Goal: Transaction & Acquisition: Purchase product/service

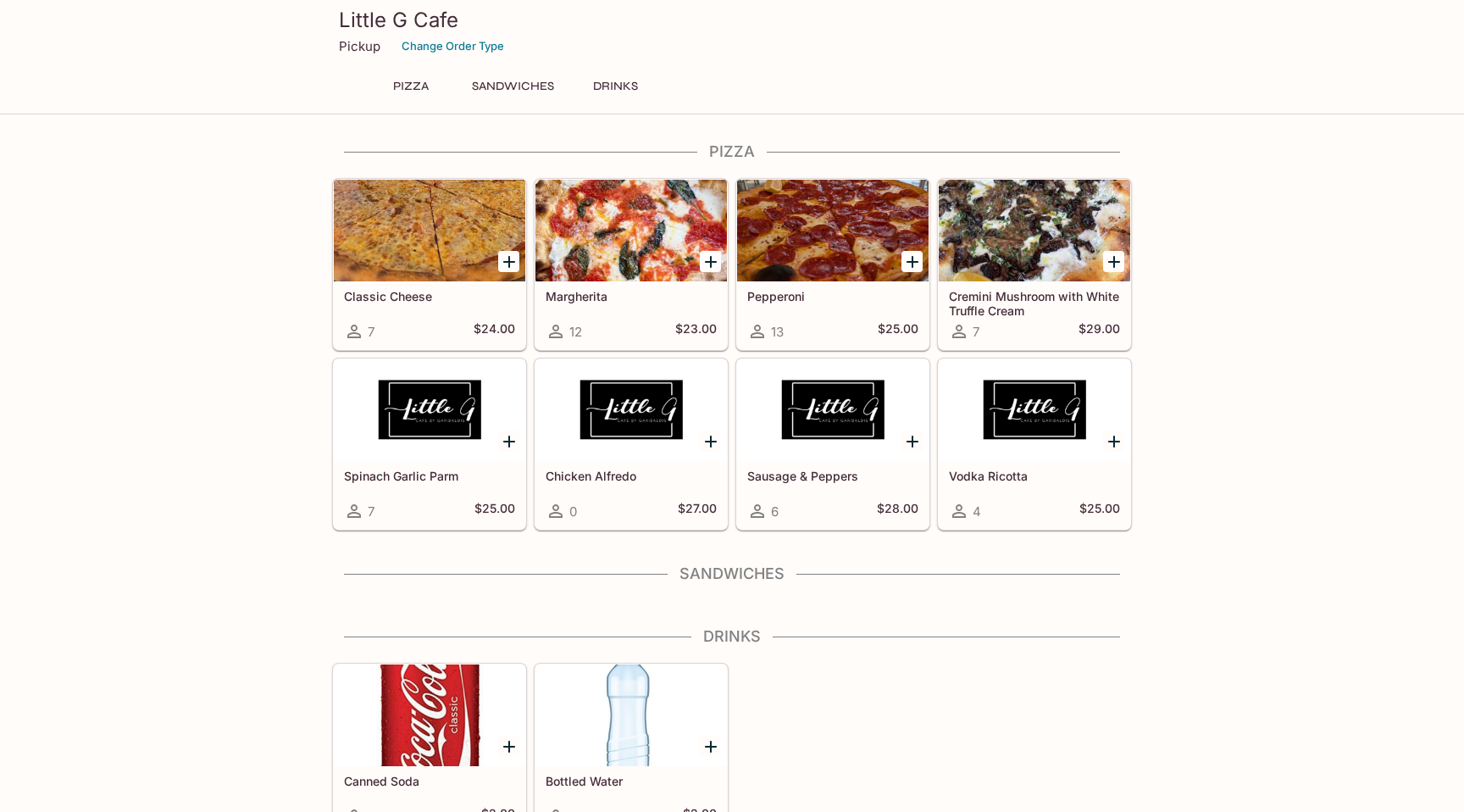
click at [429, 298] on h5 "Classic Cheese" at bounding box center [429, 296] width 171 height 14
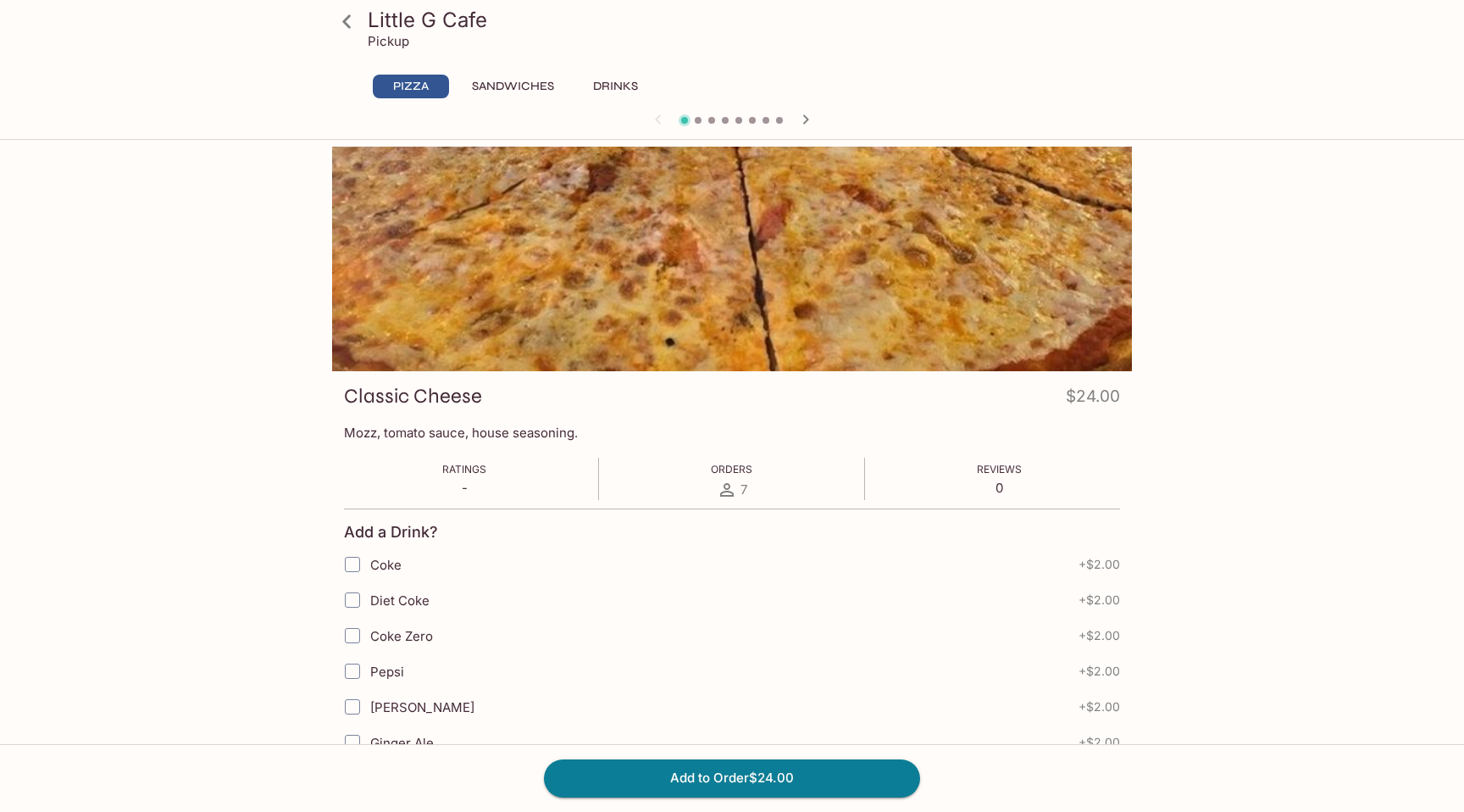
click at [541, 86] on button "Sandwiches" at bounding box center [513, 87] width 101 height 24
click at [352, 30] on icon at bounding box center [347, 22] width 30 height 30
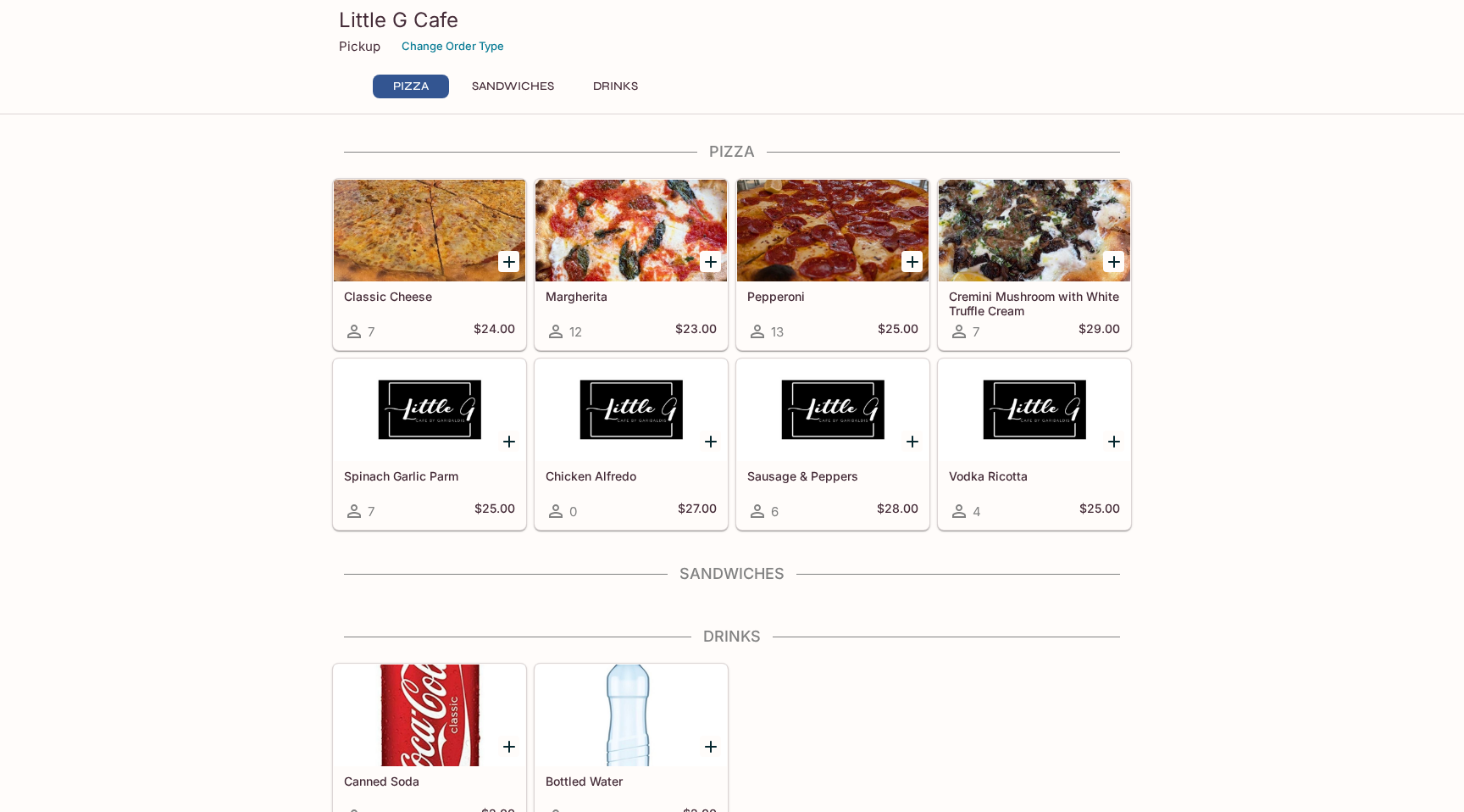
click at [352, 341] on div "Classic Cheese 7 $24.00" at bounding box center [429, 315] width 191 height 68
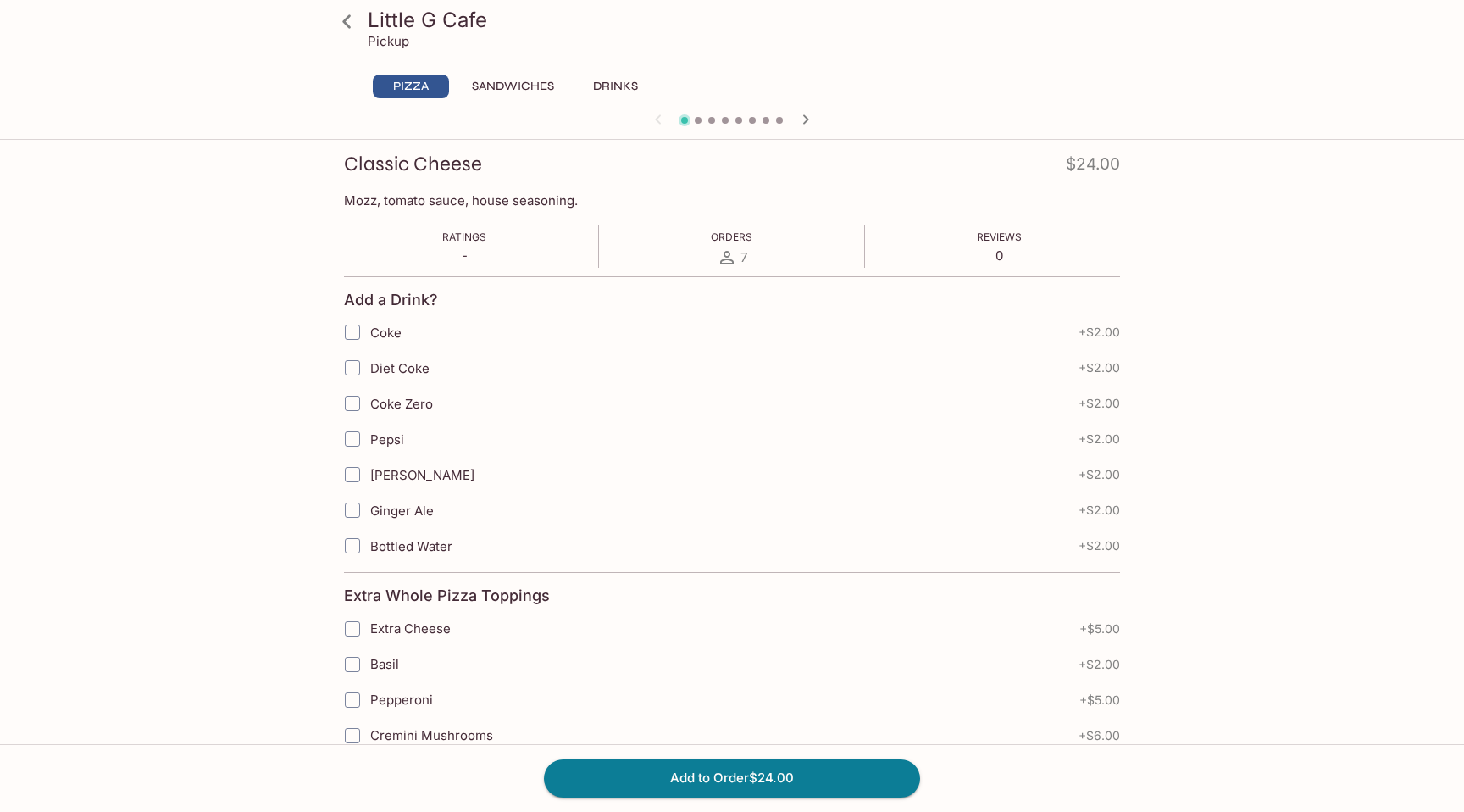
scroll to position [415, 0]
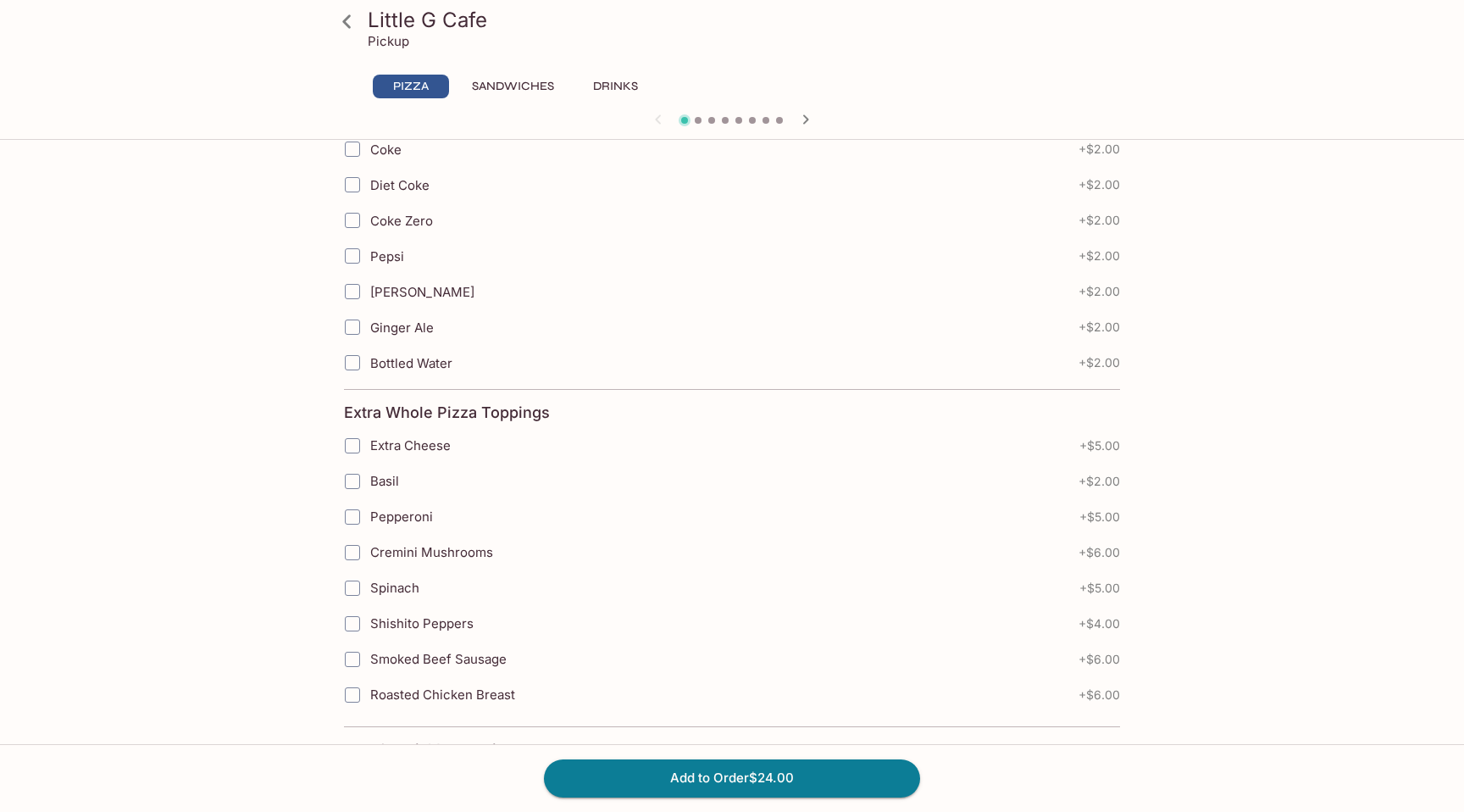
click at [359, 443] on input "Extra Cheese" at bounding box center [352, 446] width 34 height 34
checkbox input "true"
click at [350, 40] on link at bounding box center [346, 21] width 42 height 42
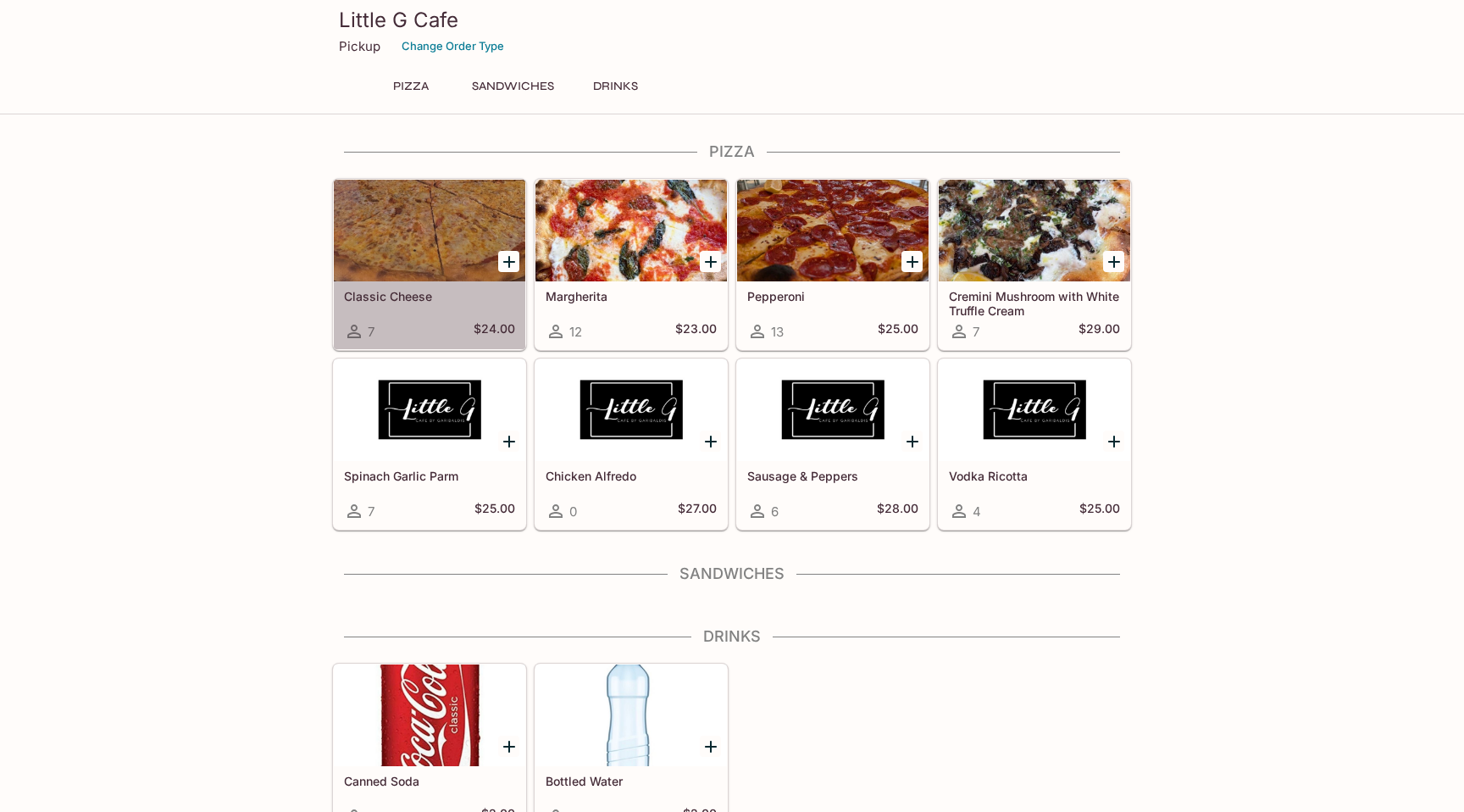
click at [414, 302] on h5 "Classic Cheese" at bounding box center [429, 296] width 171 height 14
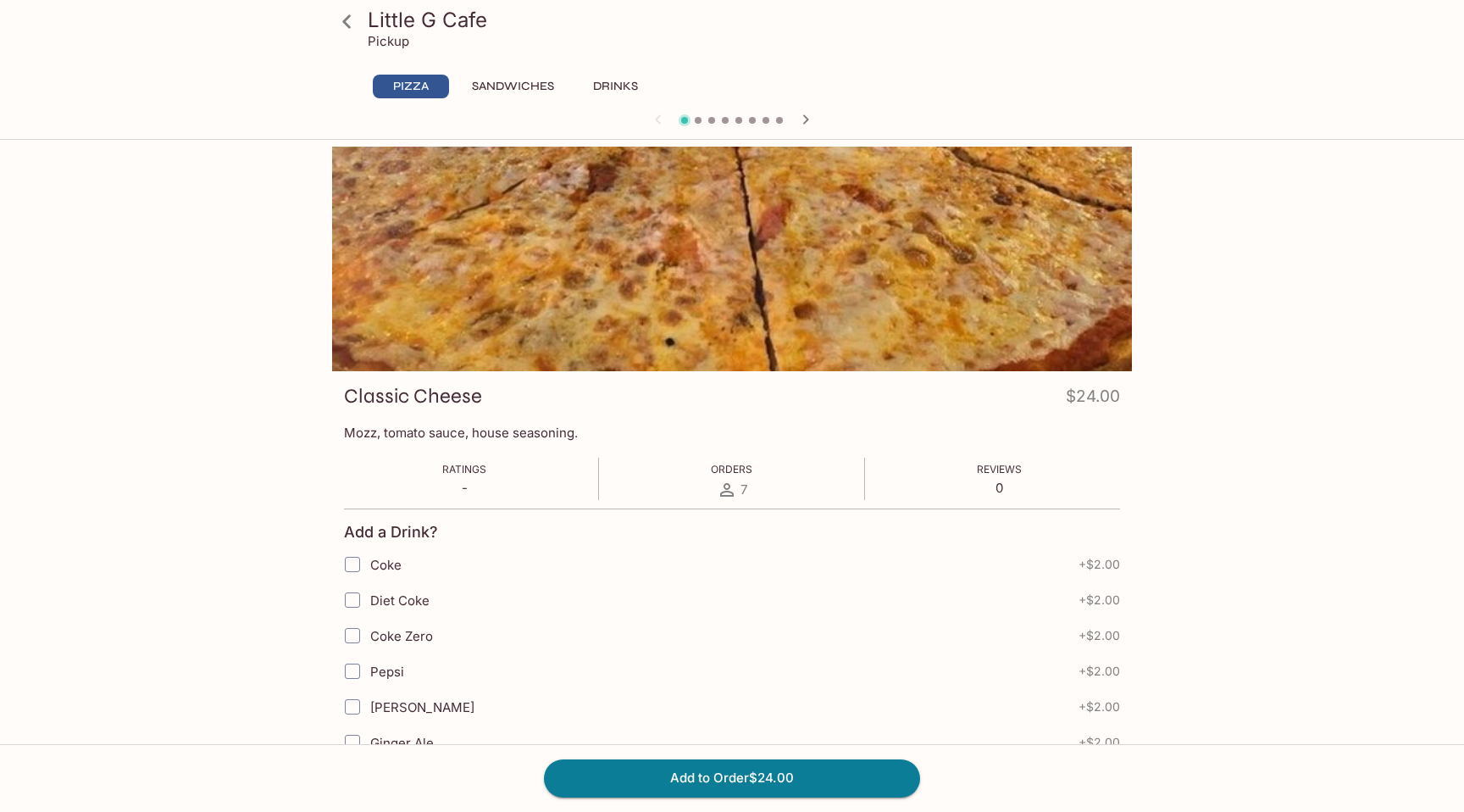
click at [812, 137] on div "Little G Cafe Pickup Pizza Sandwiches Drinks" at bounding box center [732, 70] width 1464 height 140
click at [812, 122] on icon "button" at bounding box center [806, 119] width 20 height 20
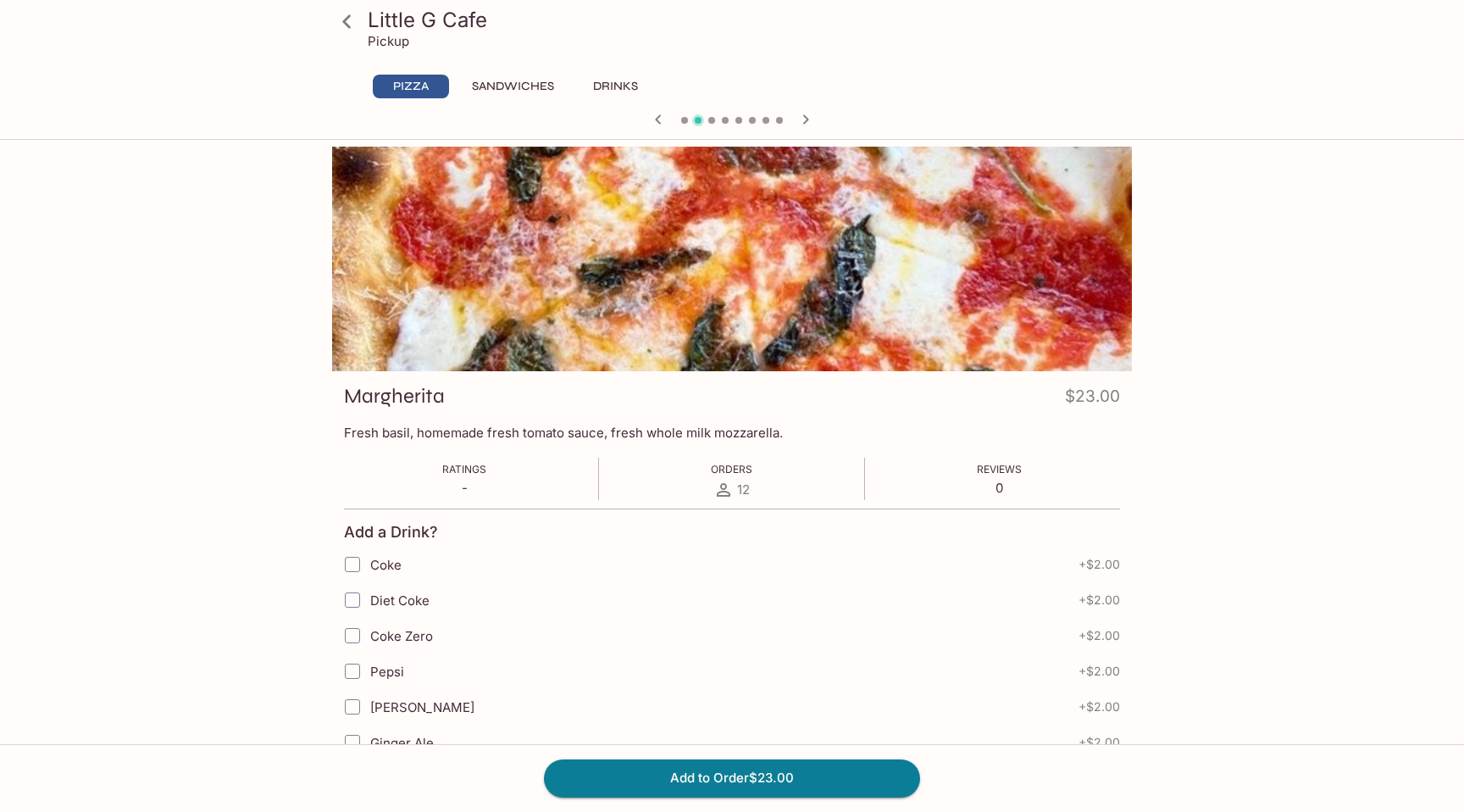
click at [797, 114] on icon "button" at bounding box center [806, 119] width 20 height 20
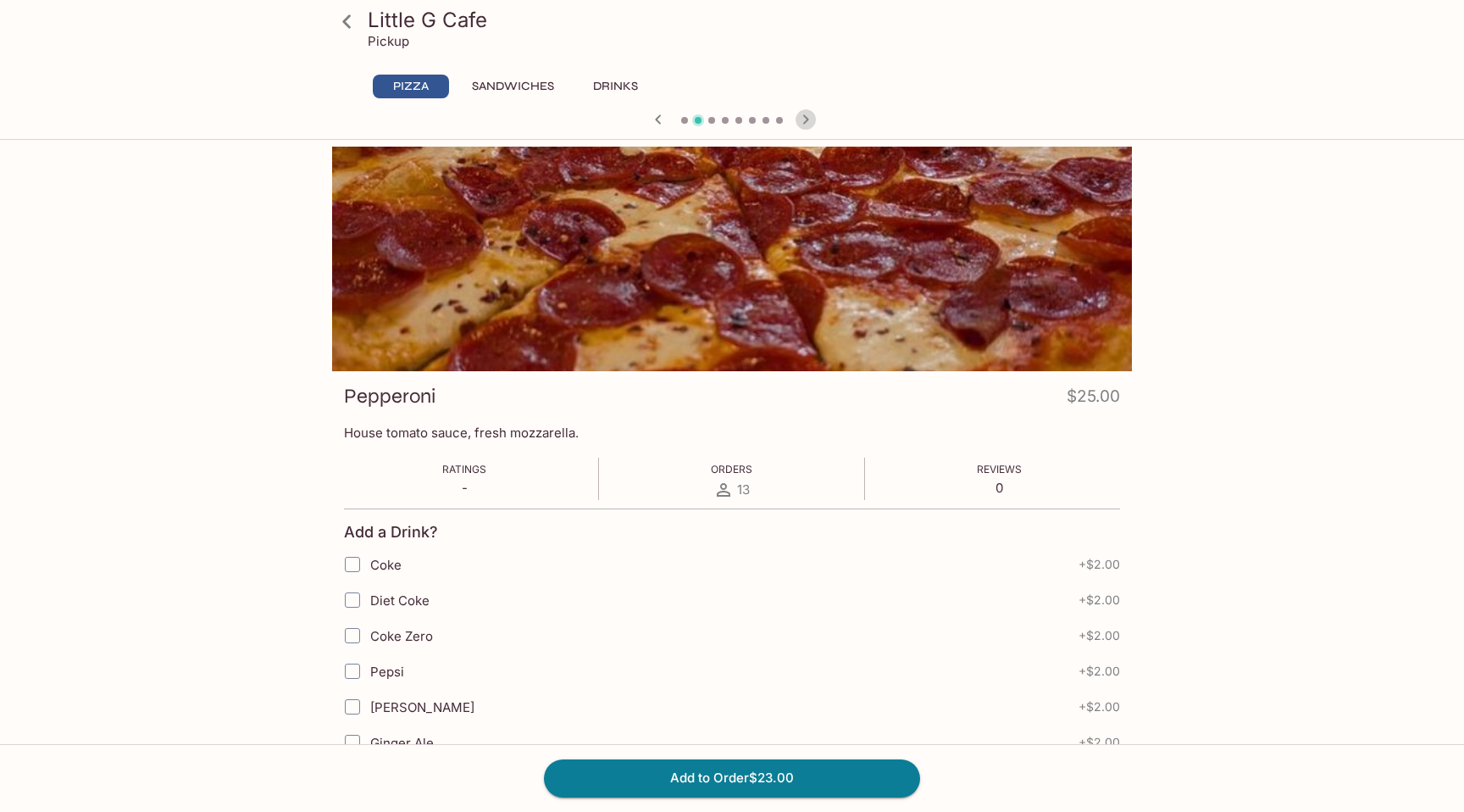
click at [800, 114] on icon "button" at bounding box center [806, 119] width 20 height 20
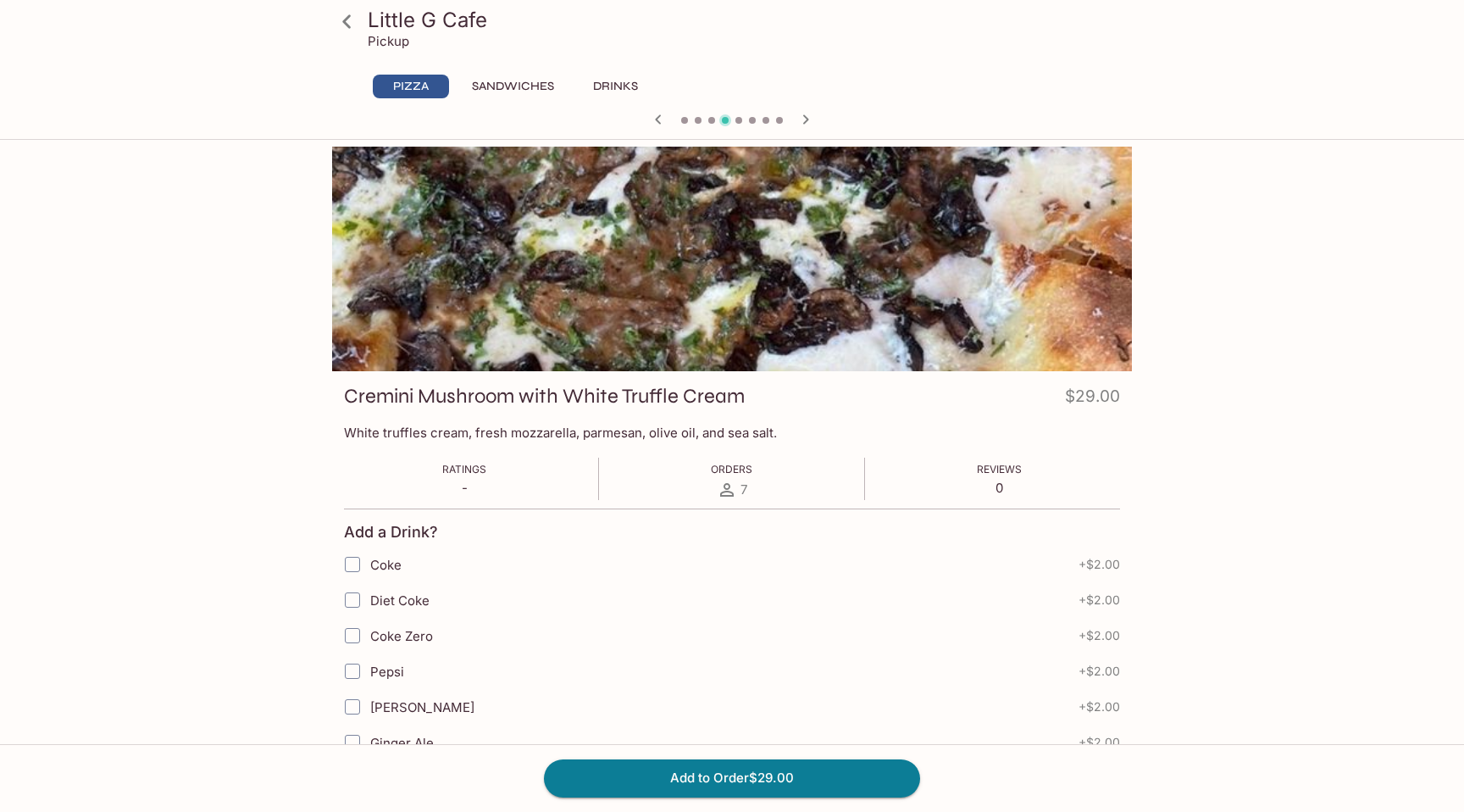
click at [800, 114] on icon "button" at bounding box center [806, 119] width 20 height 20
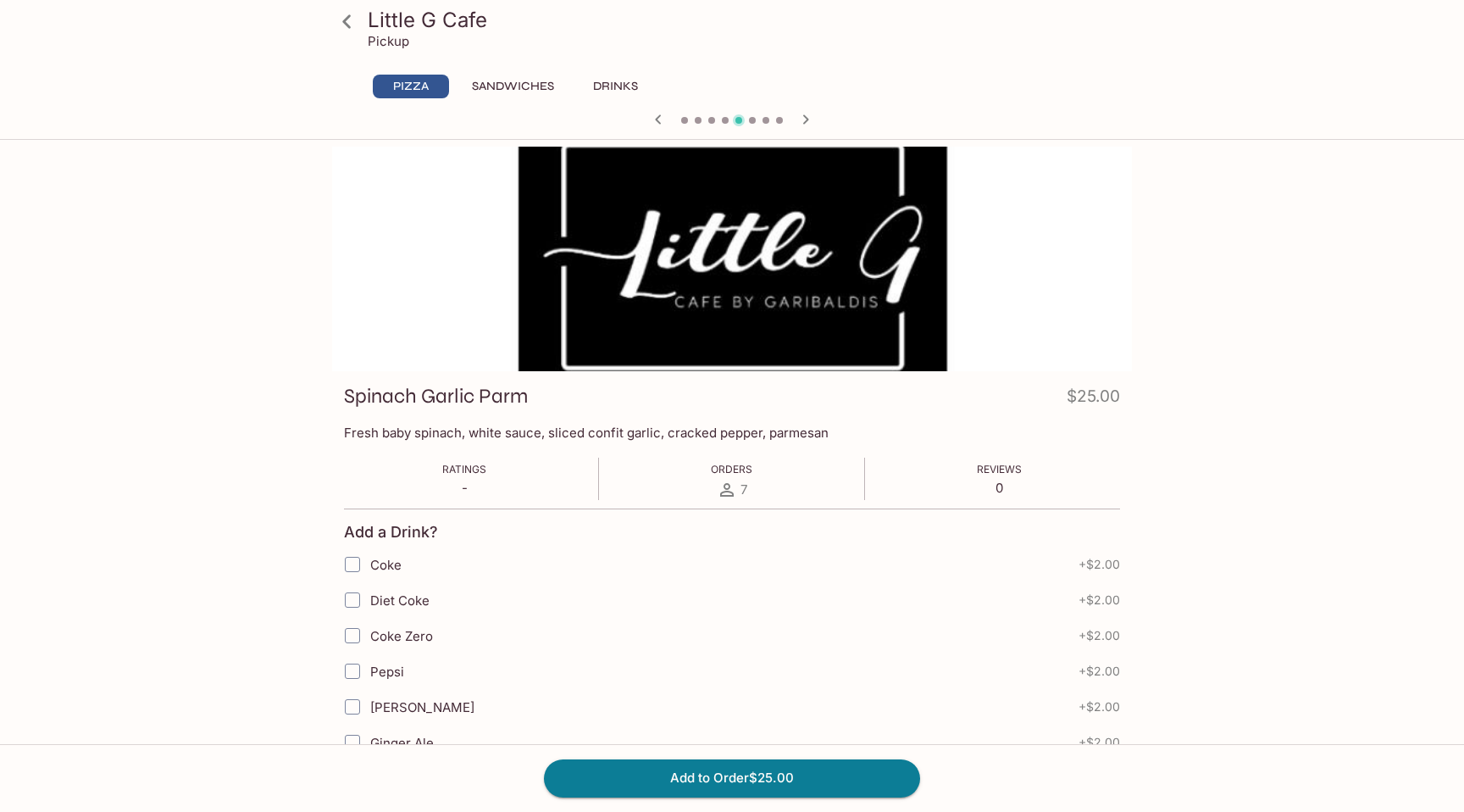
click at [800, 114] on icon "button" at bounding box center [806, 119] width 20 height 20
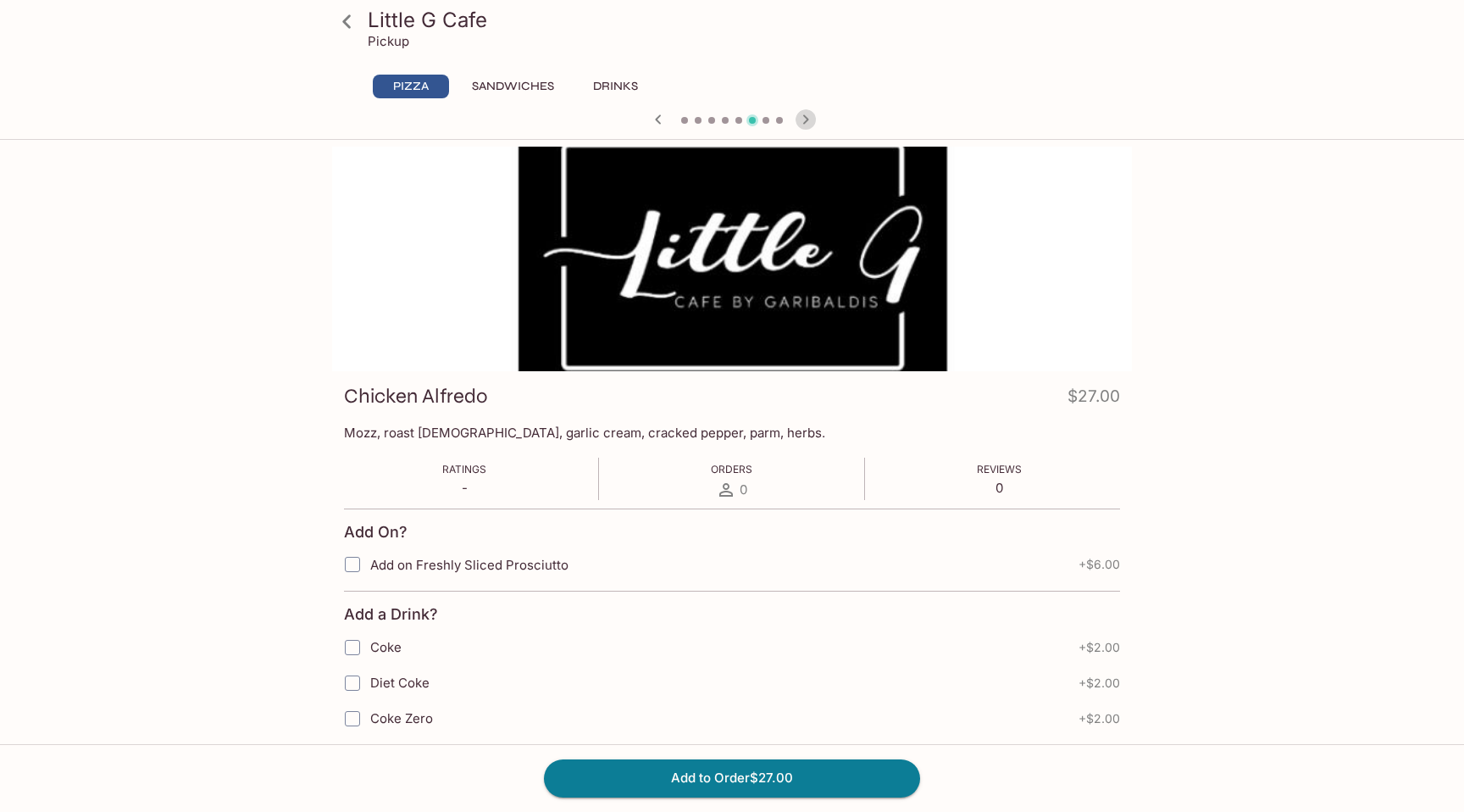
click at [800, 114] on icon "button" at bounding box center [806, 119] width 20 height 20
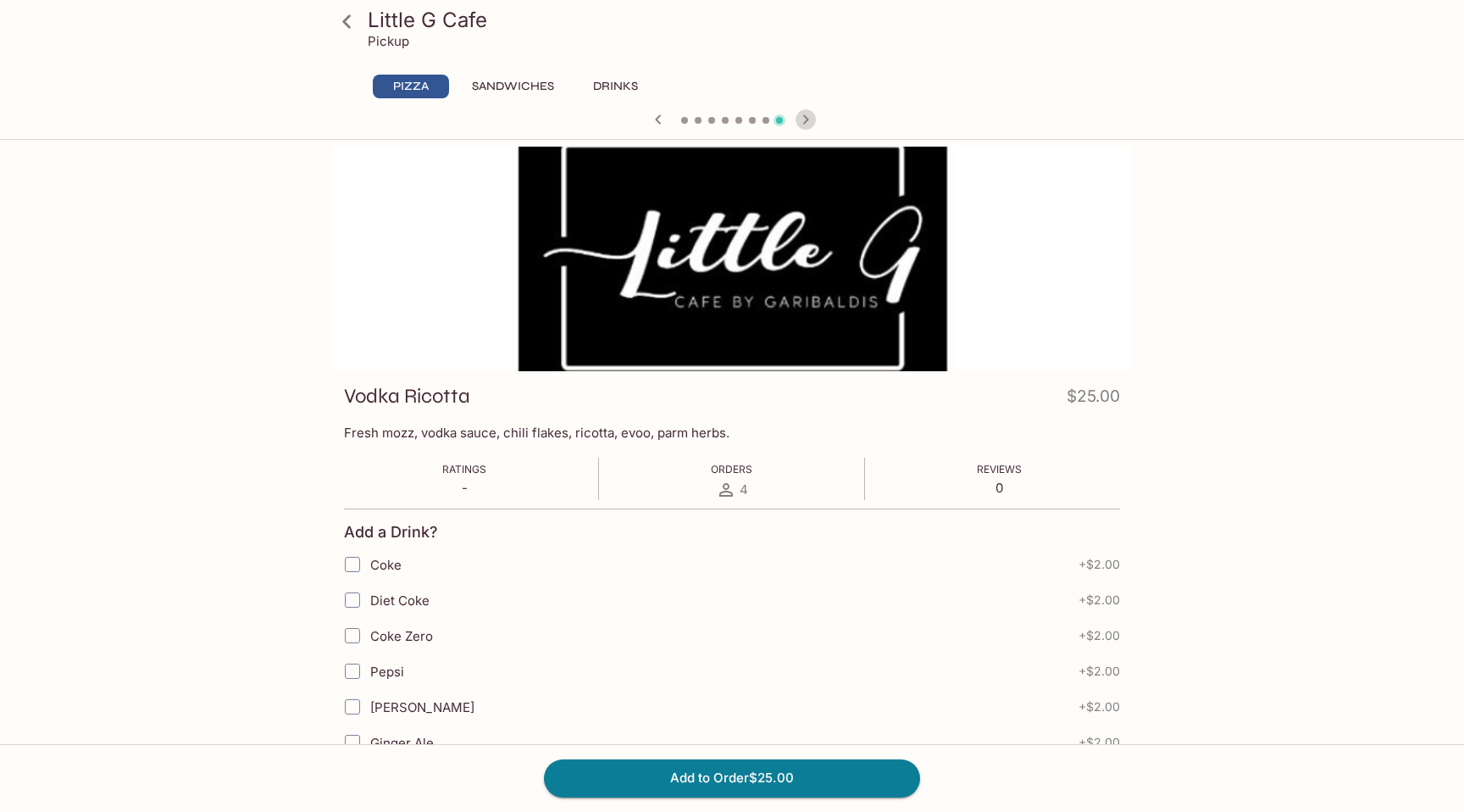
click at [800, 114] on icon "button" at bounding box center [806, 119] width 20 height 20
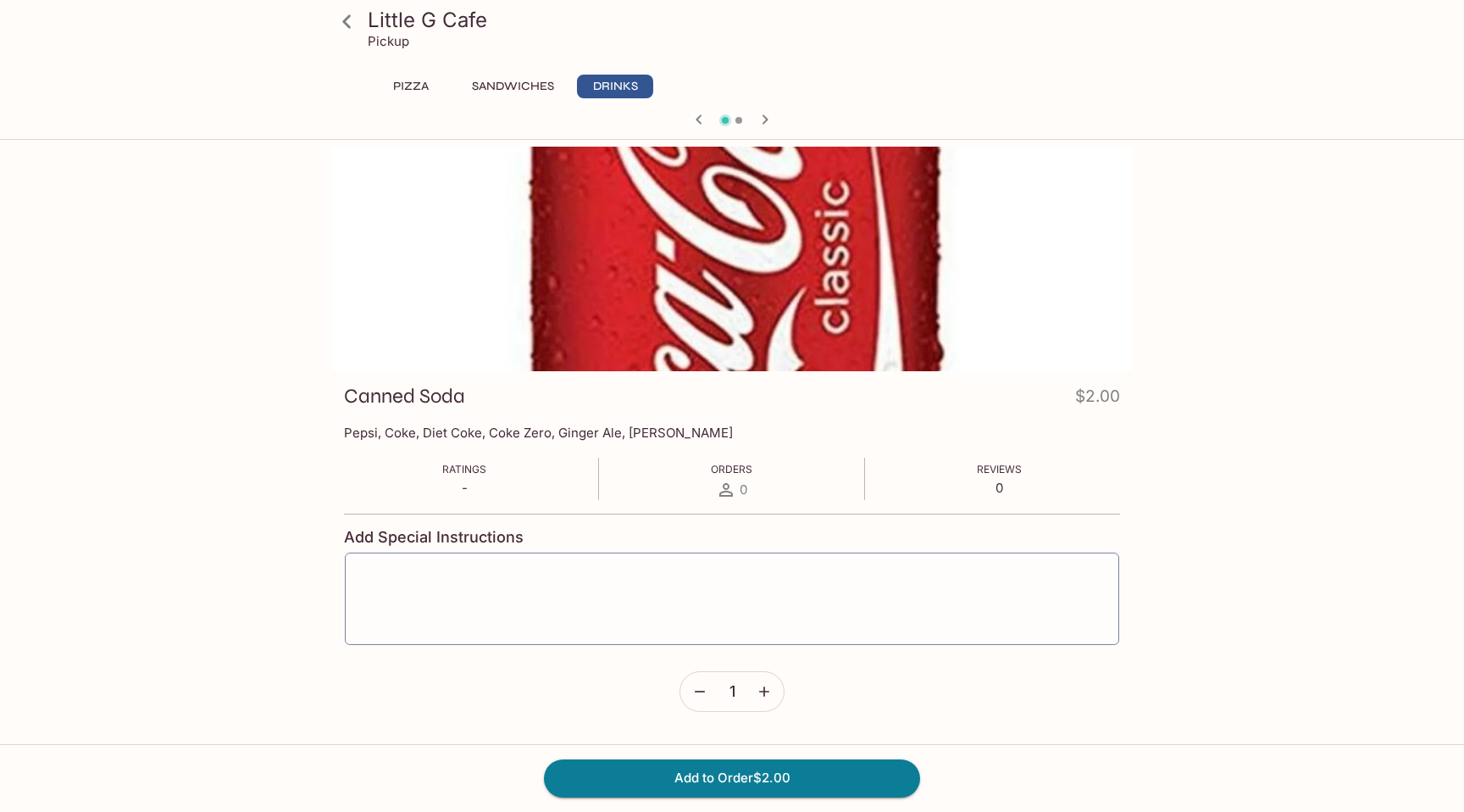
click at [700, 124] on icon "button" at bounding box center [699, 118] width 6 height 9
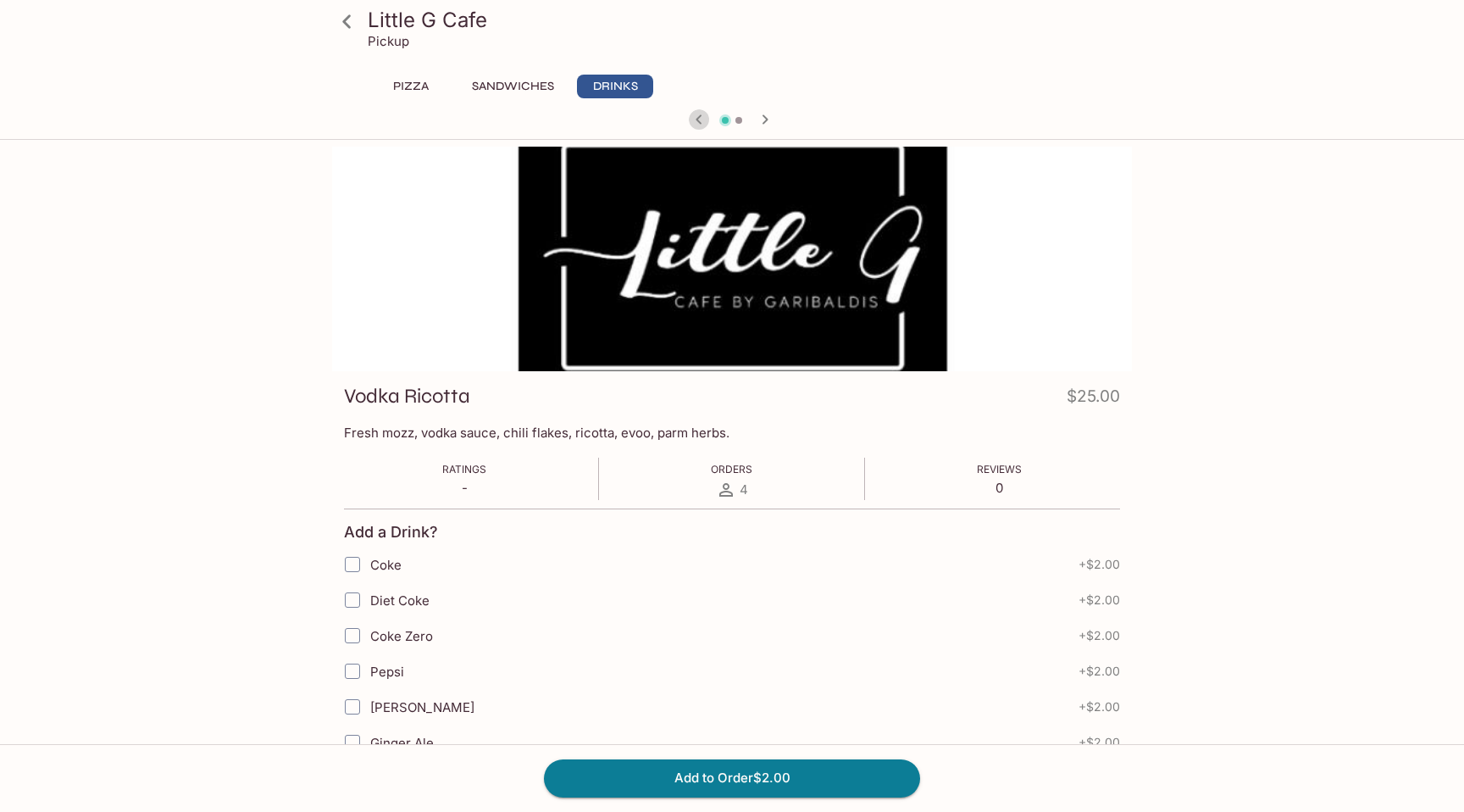
click at [697, 124] on div at bounding box center [731, 120] width 813 height 25
click at [663, 120] on icon "button" at bounding box center [658, 119] width 20 height 20
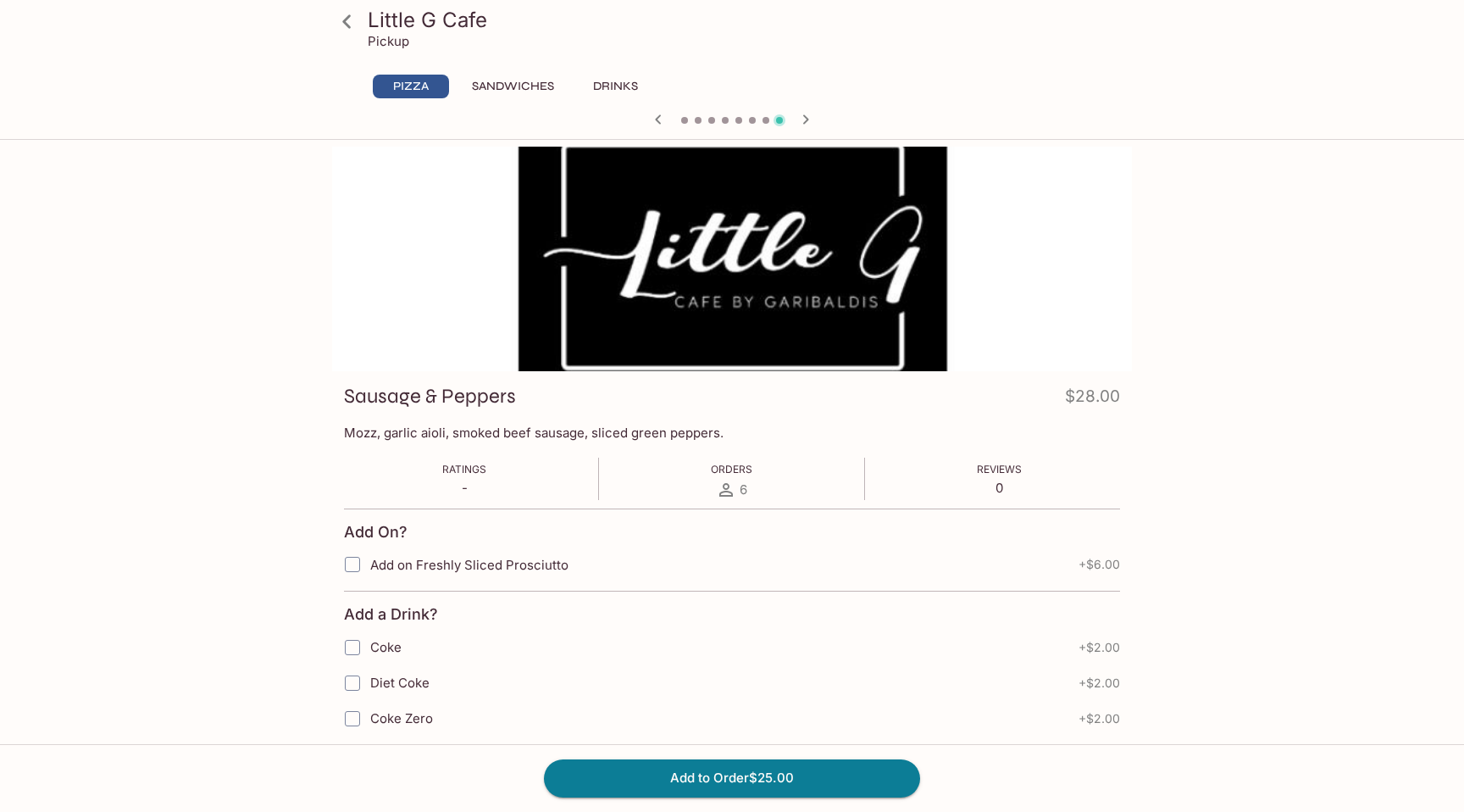
click at [663, 120] on icon "button" at bounding box center [658, 119] width 20 height 20
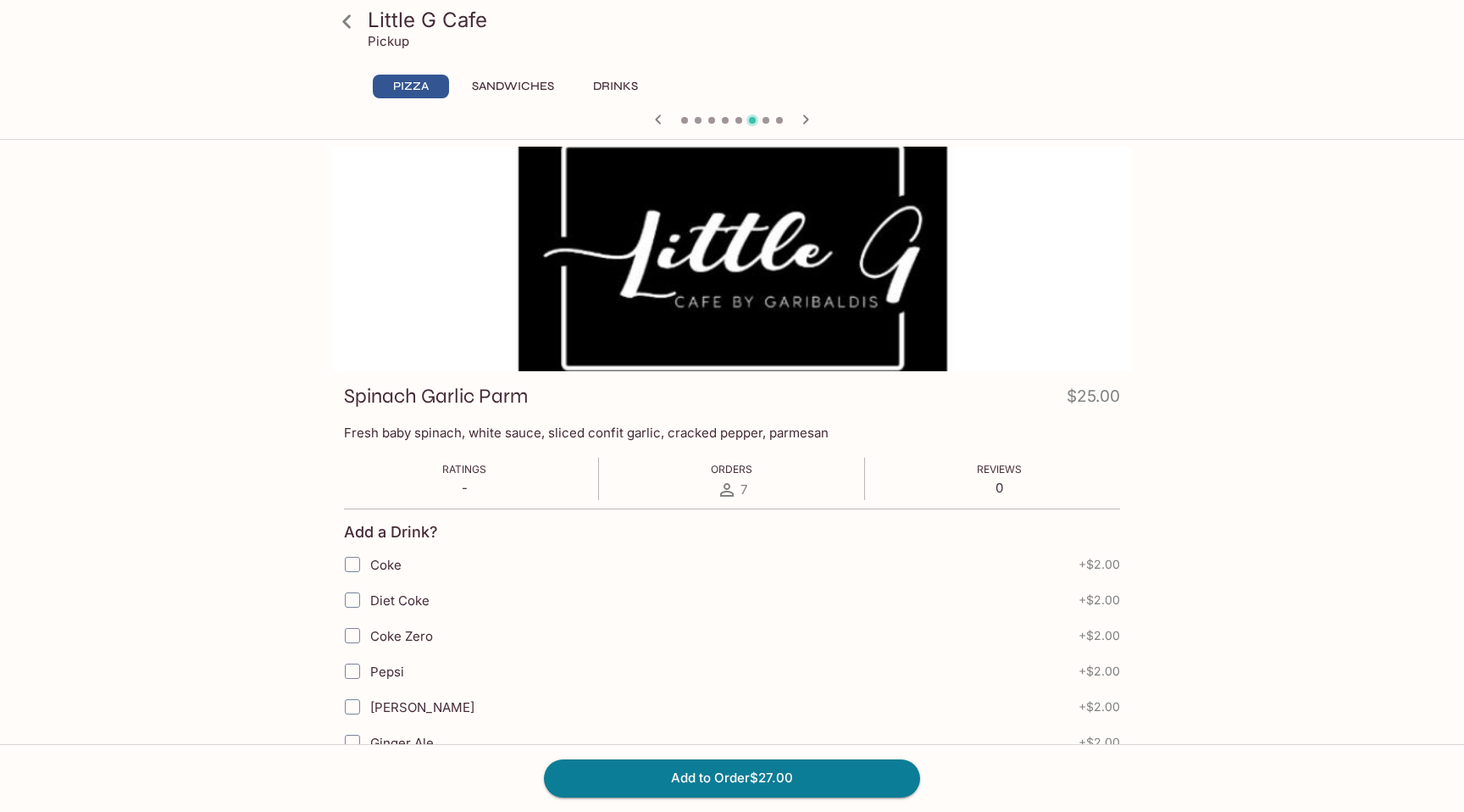
click at [663, 120] on icon "button" at bounding box center [658, 119] width 20 height 20
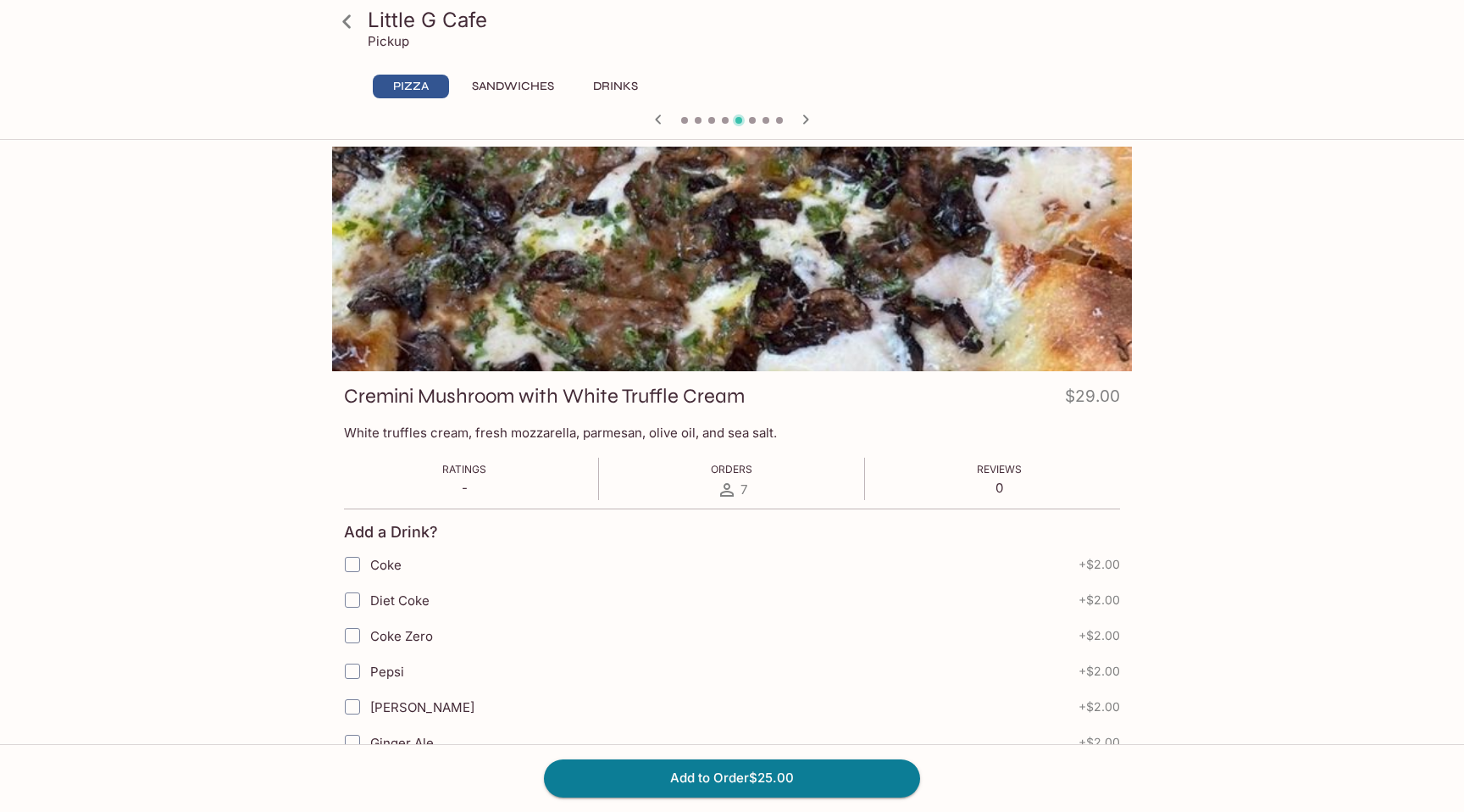
click at [663, 120] on icon "button" at bounding box center [658, 119] width 20 height 20
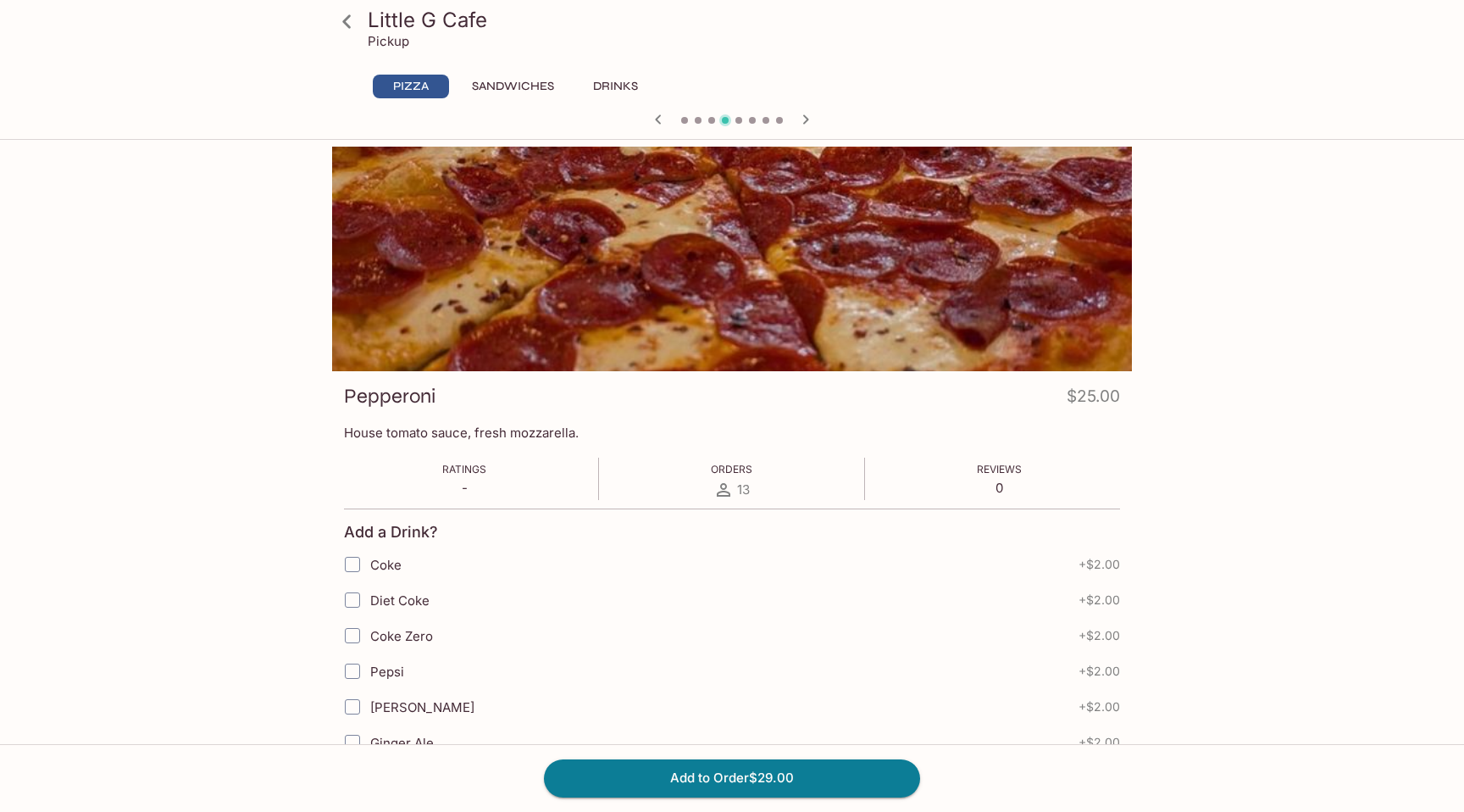
click at [663, 120] on icon "button" at bounding box center [658, 119] width 20 height 20
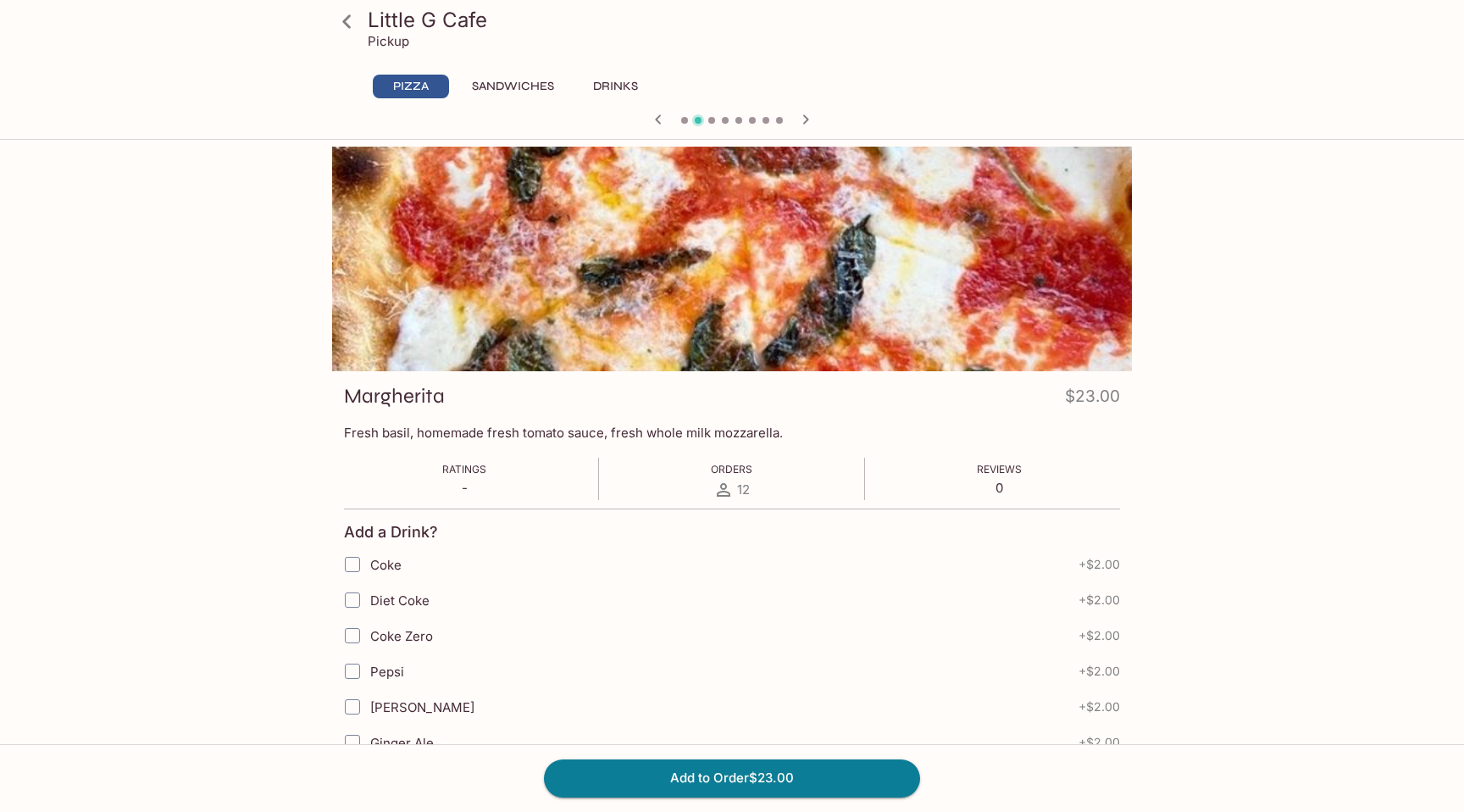
click at [662, 128] on icon "button" at bounding box center [658, 119] width 20 height 20
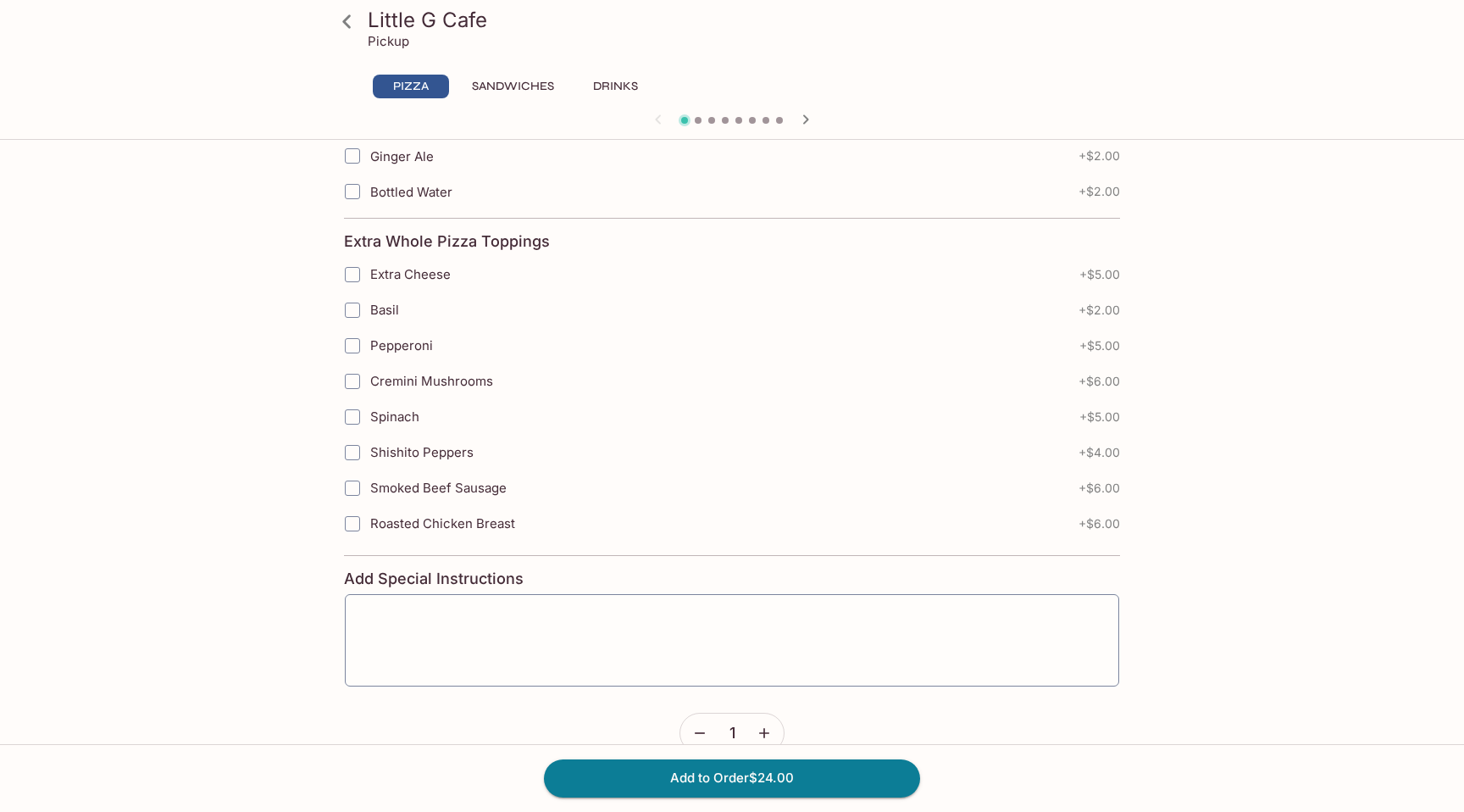
scroll to position [620, 0]
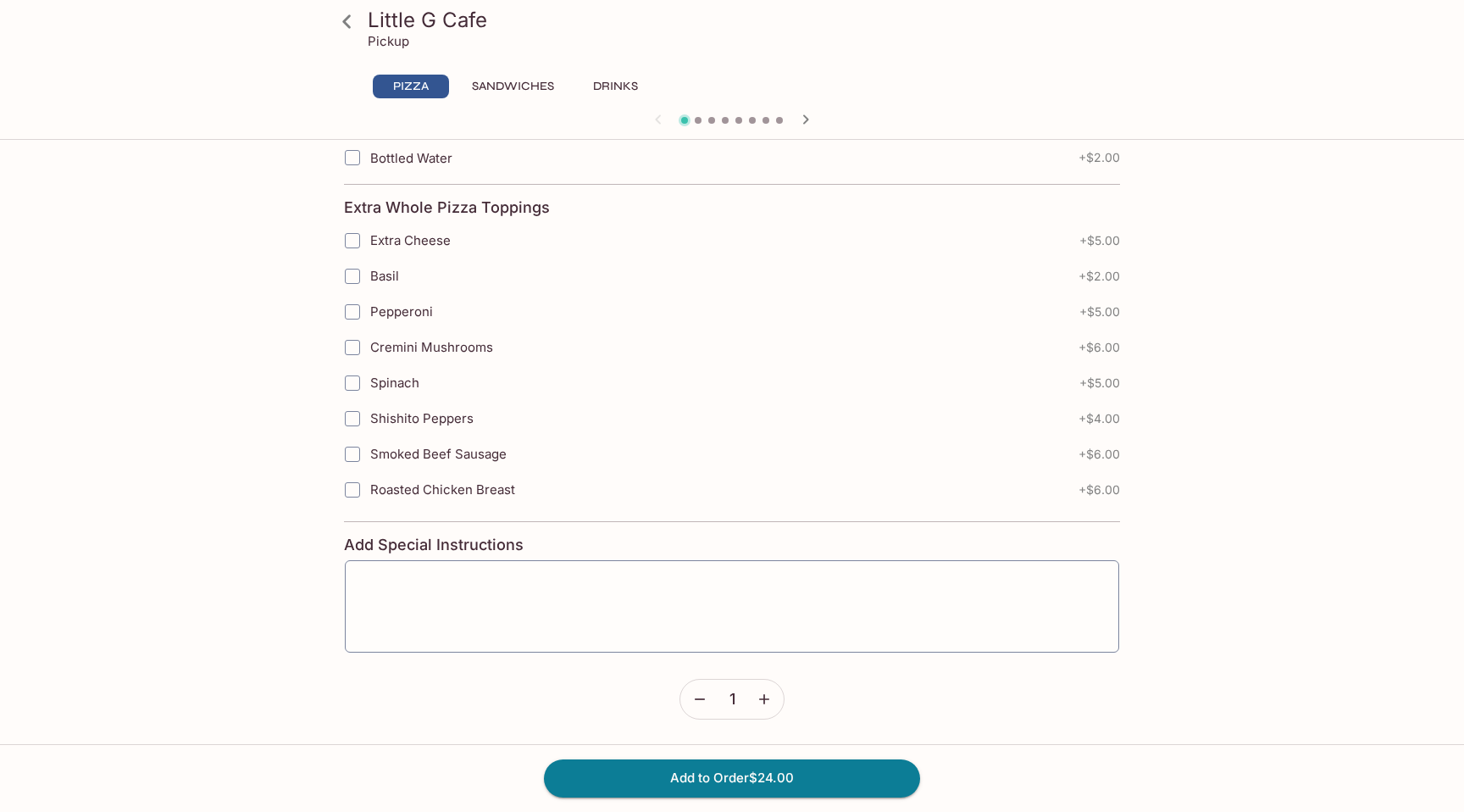
click at [358, 273] on input "Basil" at bounding box center [352, 276] width 34 height 34
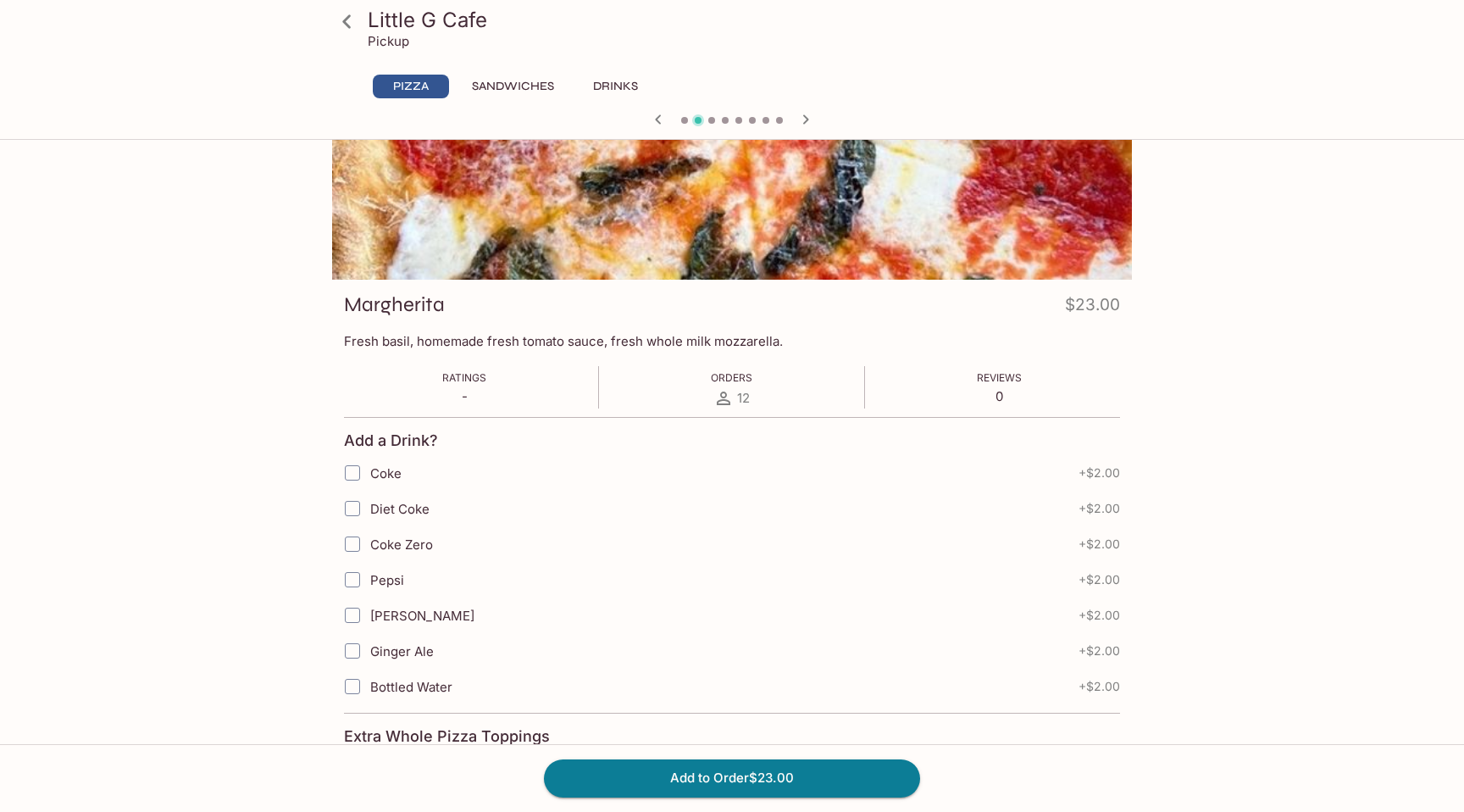
scroll to position [0, 0]
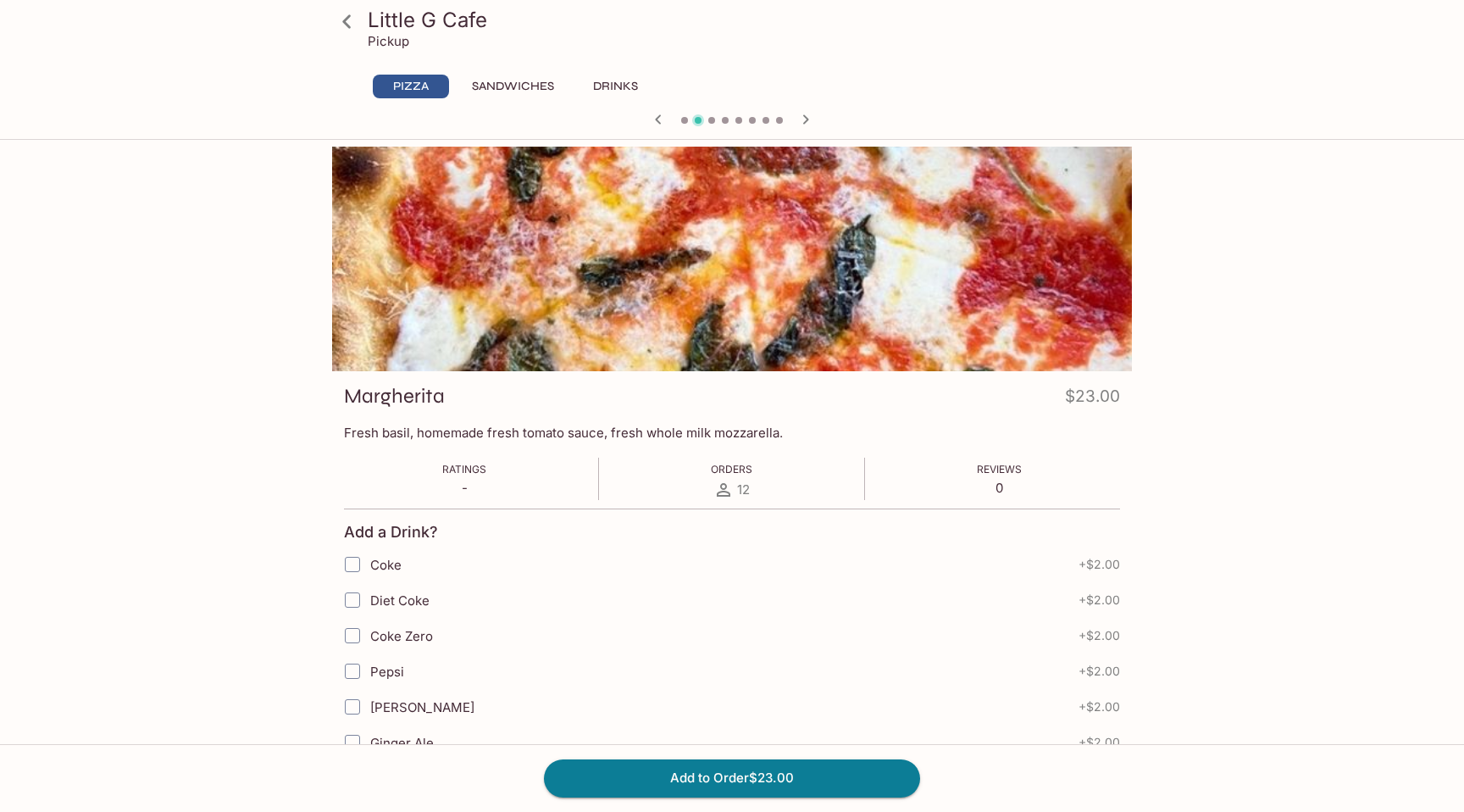
click at [663, 119] on icon "button" at bounding box center [658, 119] width 20 height 20
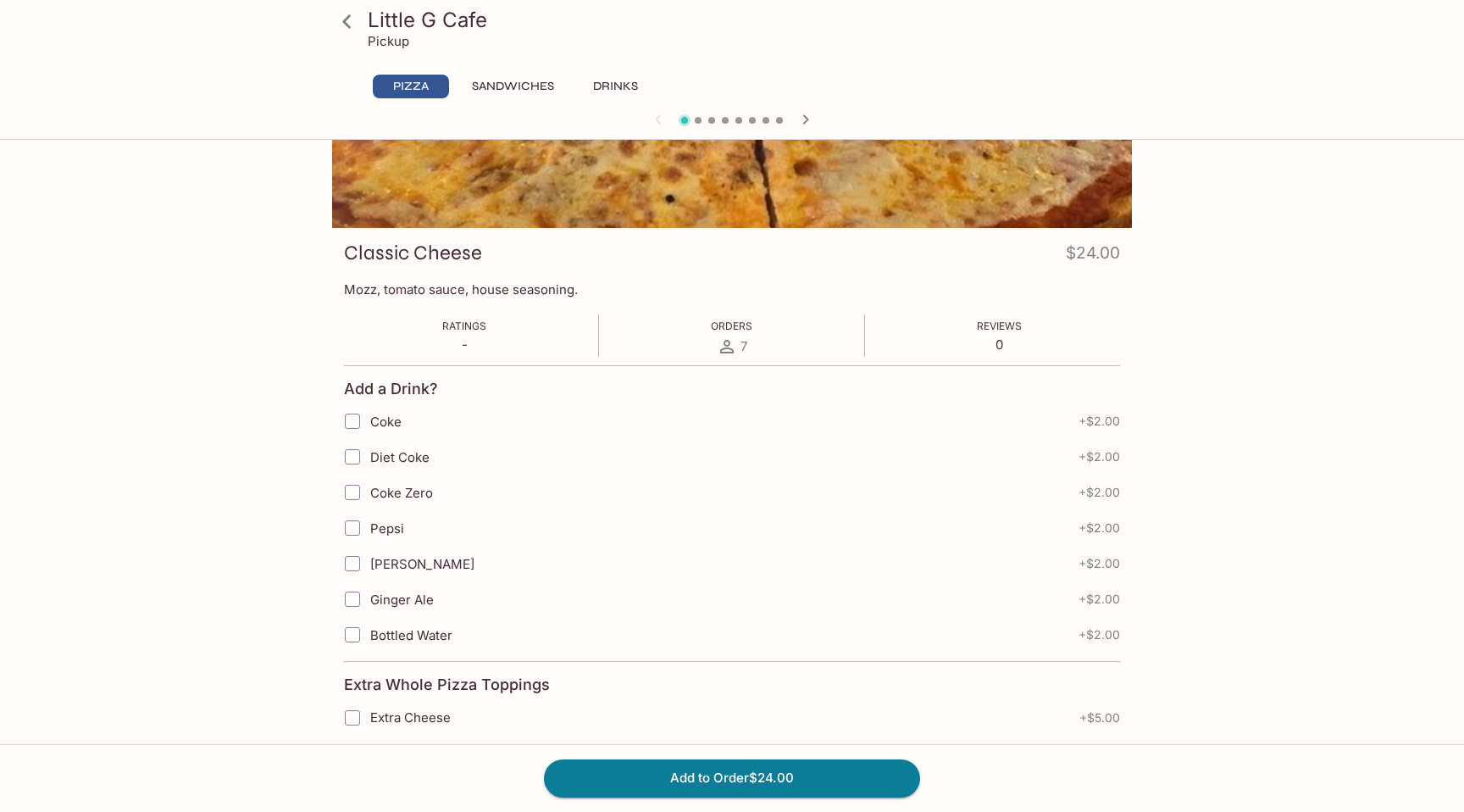
scroll to position [324, 0]
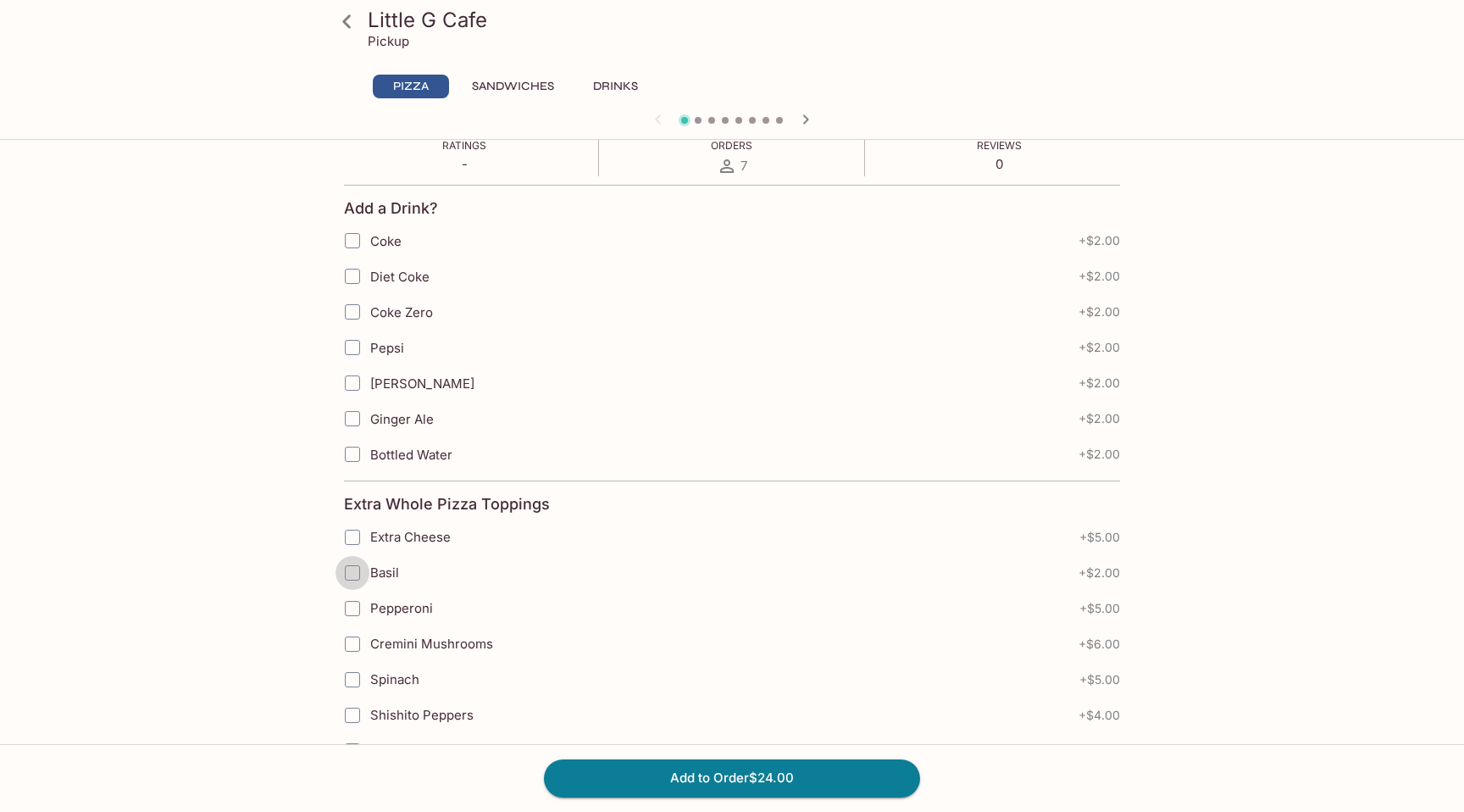
click at [352, 578] on input "Basil" at bounding box center [352, 573] width 34 height 34
checkbox input "true"
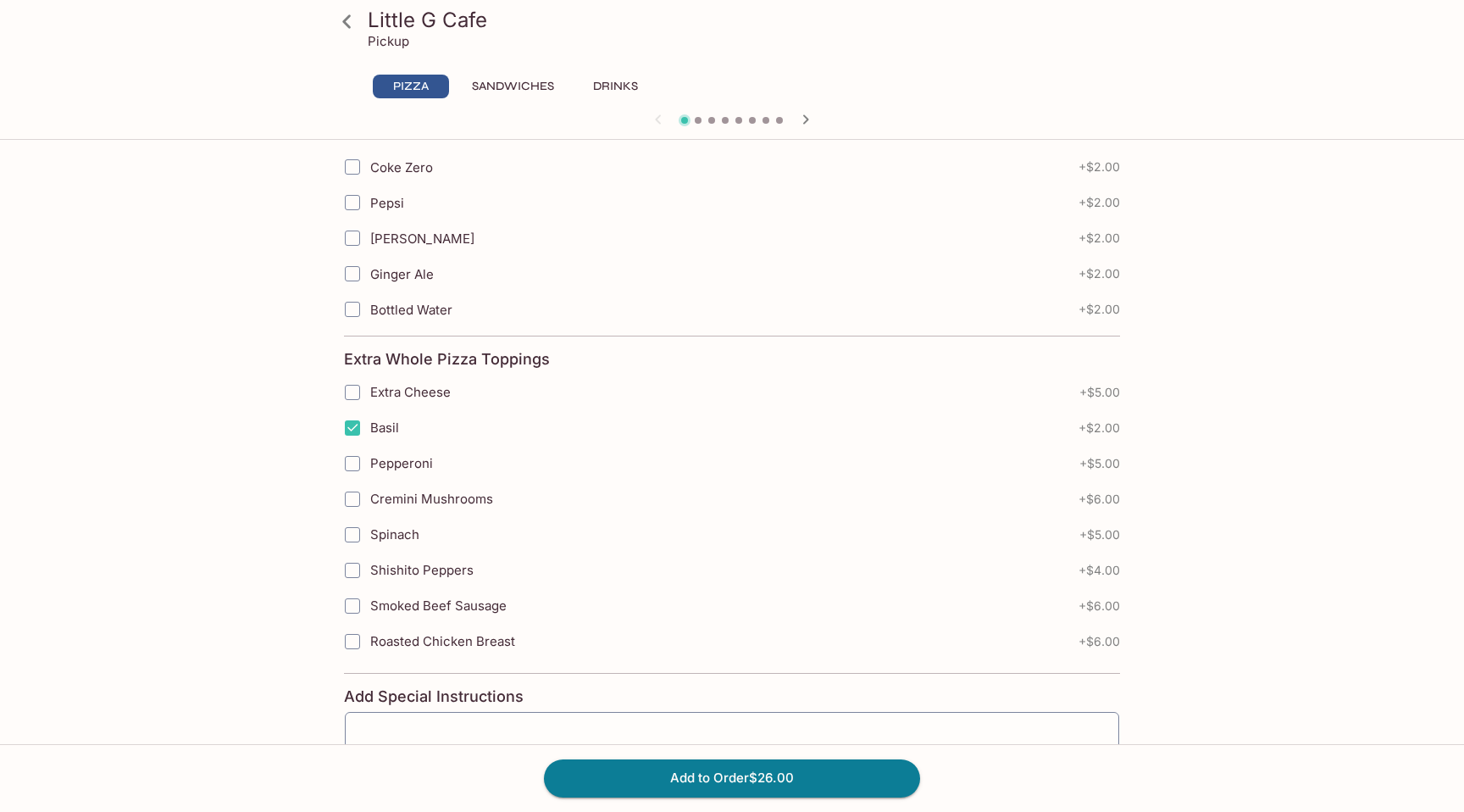
scroll to position [474, 0]
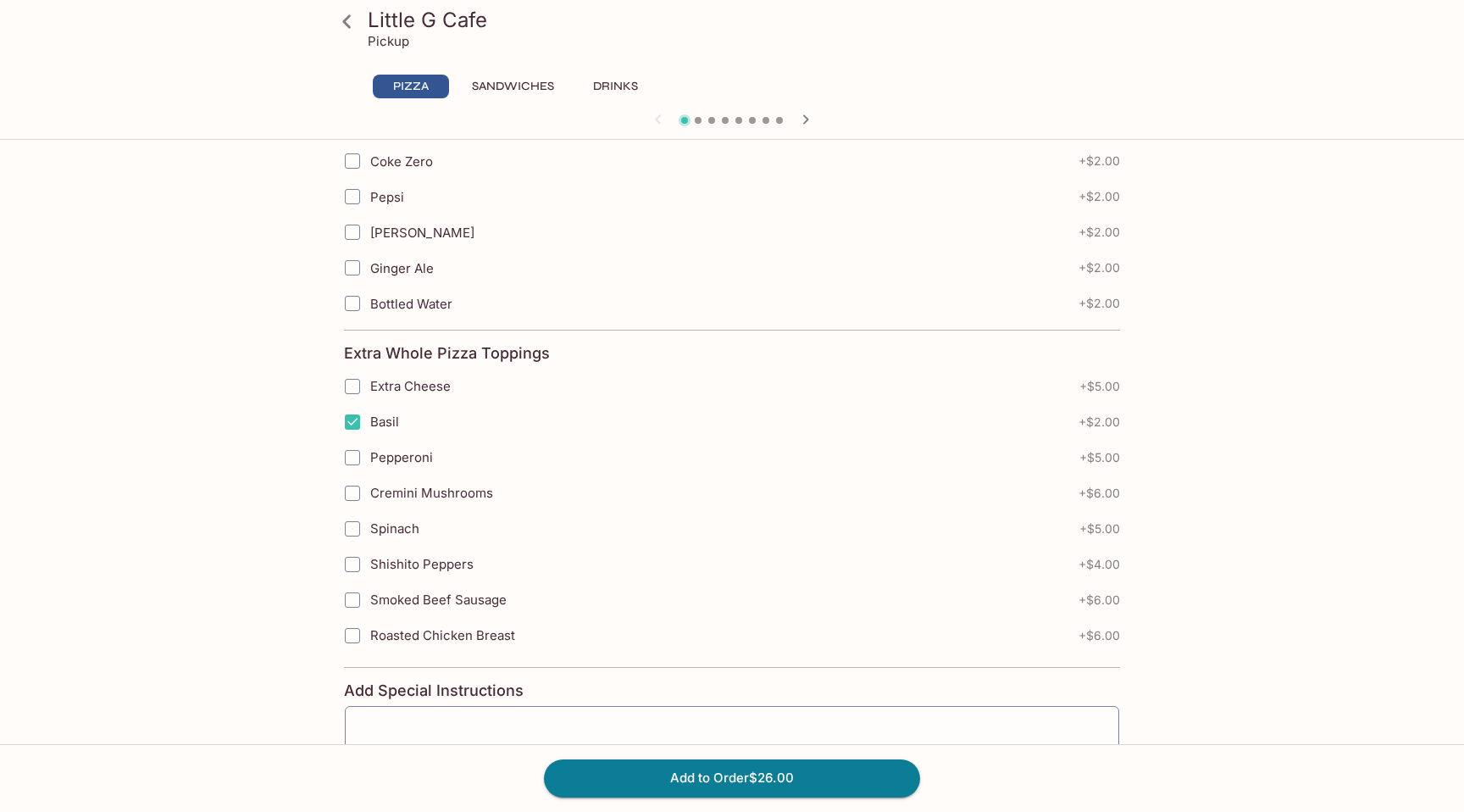
click at [352, 569] on input "Shishito Peppers" at bounding box center [352, 564] width 34 height 34
checkbox input "true"
click at [355, 379] on input "Extra Cheese" at bounding box center [352, 386] width 34 height 34
click at [662, 116] on icon "button" at bounding box center [658, 119] width 20 height 20
click at [352, 380] on input "Extra Cheese" at bounding box center [352, 386] width 34 height 34
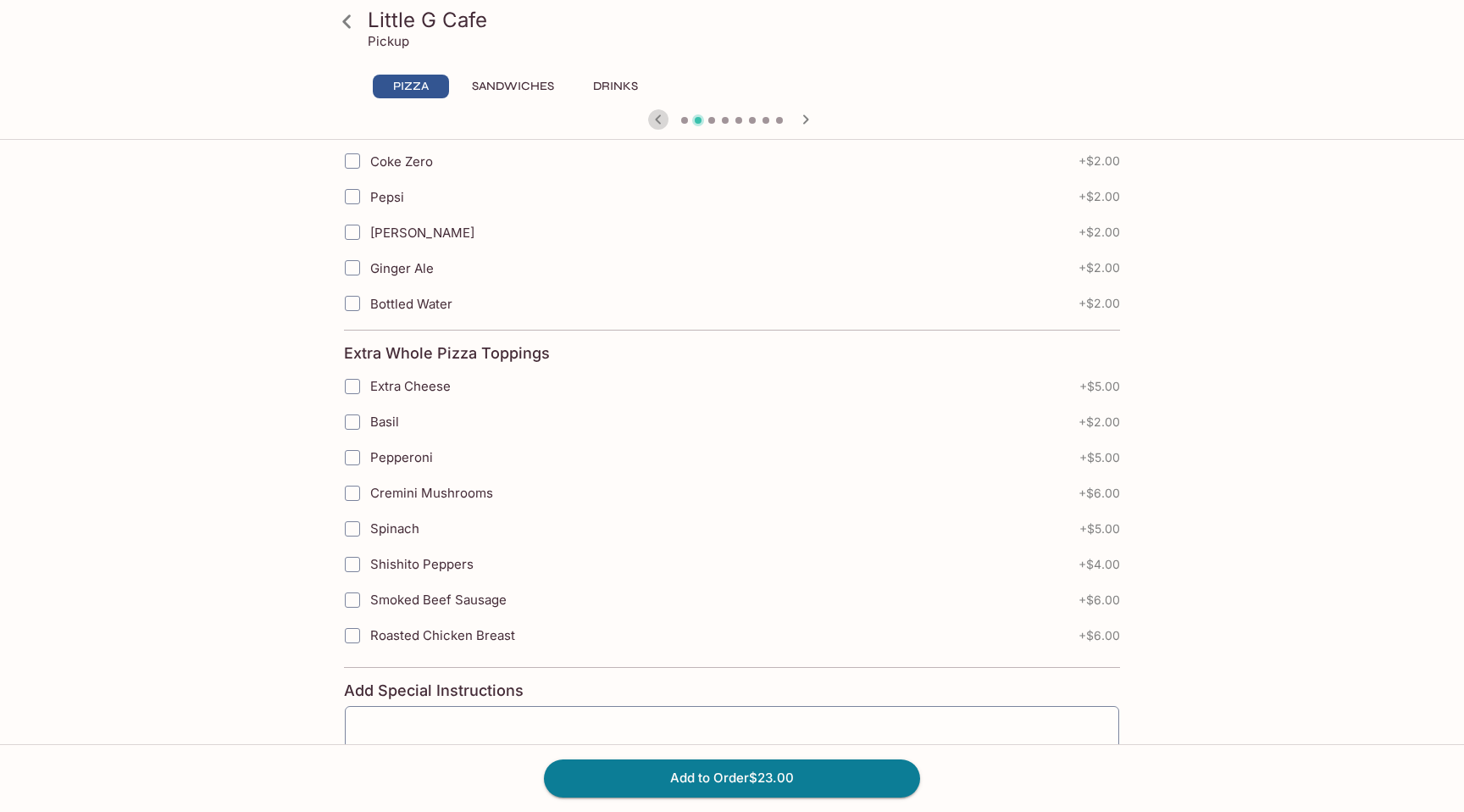
click at [662, 116] on icon "button" at bounding box center [658, 119] width 20 height 20
click at [352, 385] on input "Extra Cheese" at bounding box center [352, 386] width 34 height 34
checkbox input "true"
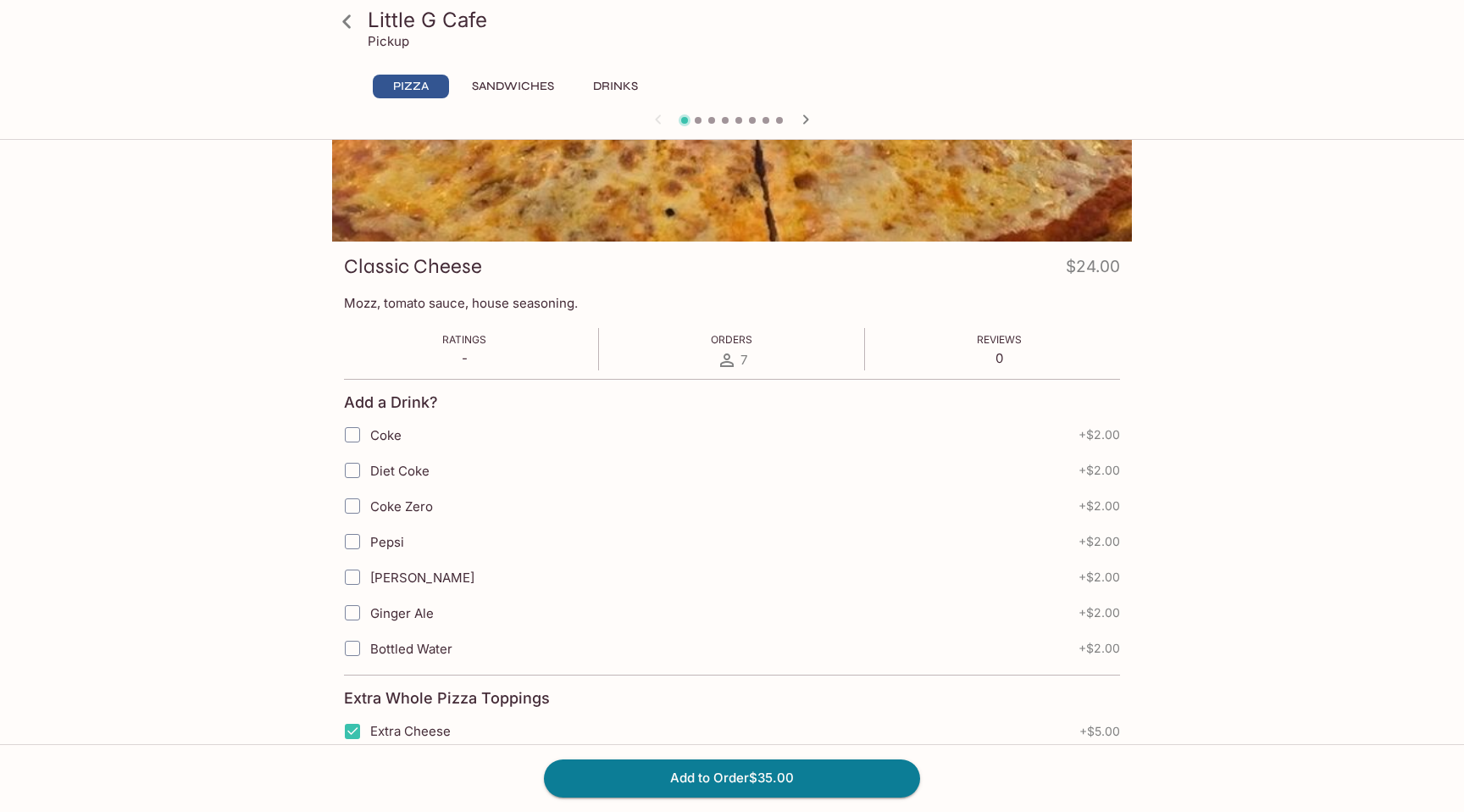
scroll to position [0, 0]
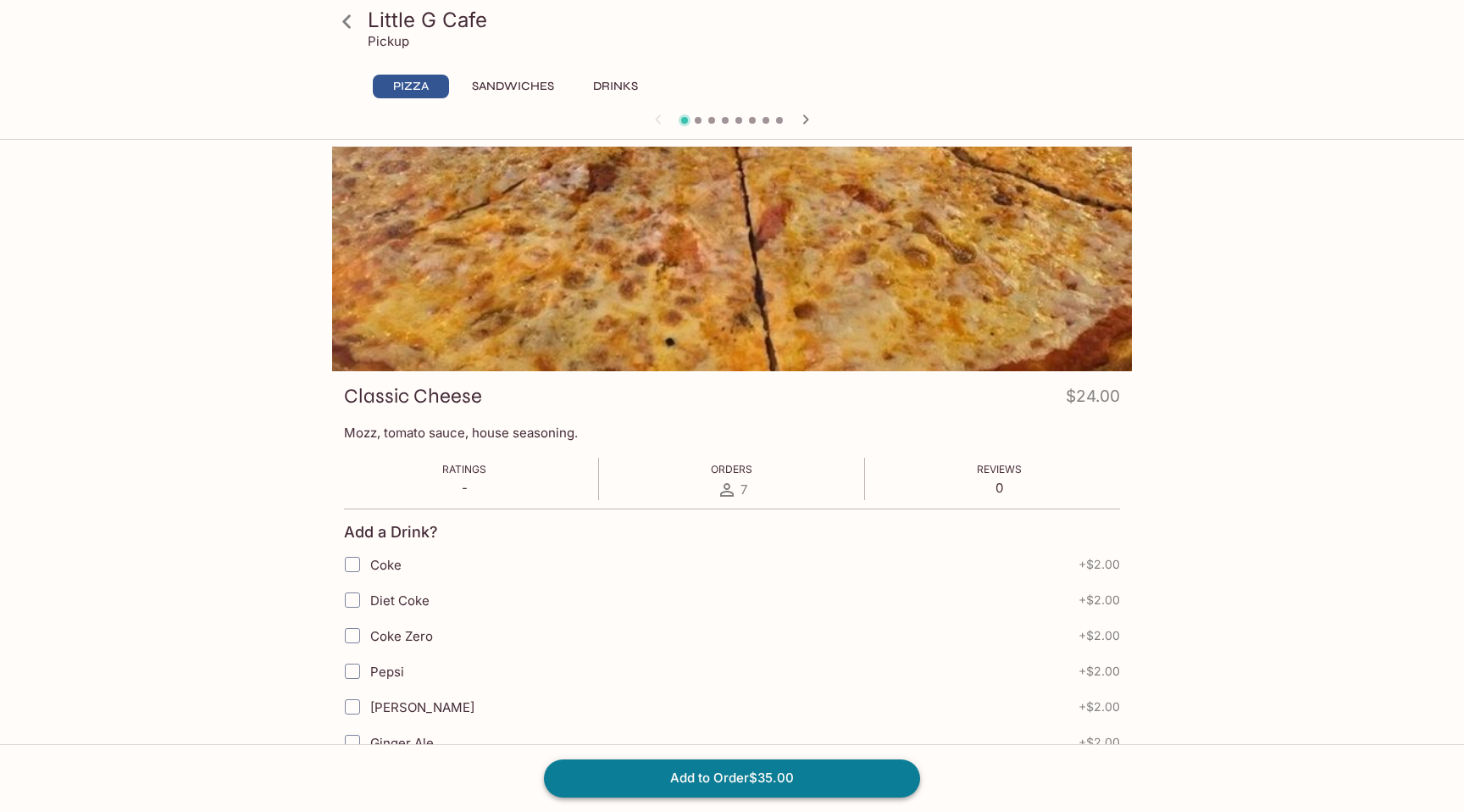
click at [757, 765] on button "Add to Order $35.00" at bounding box center [732, 777] width 376 height 37
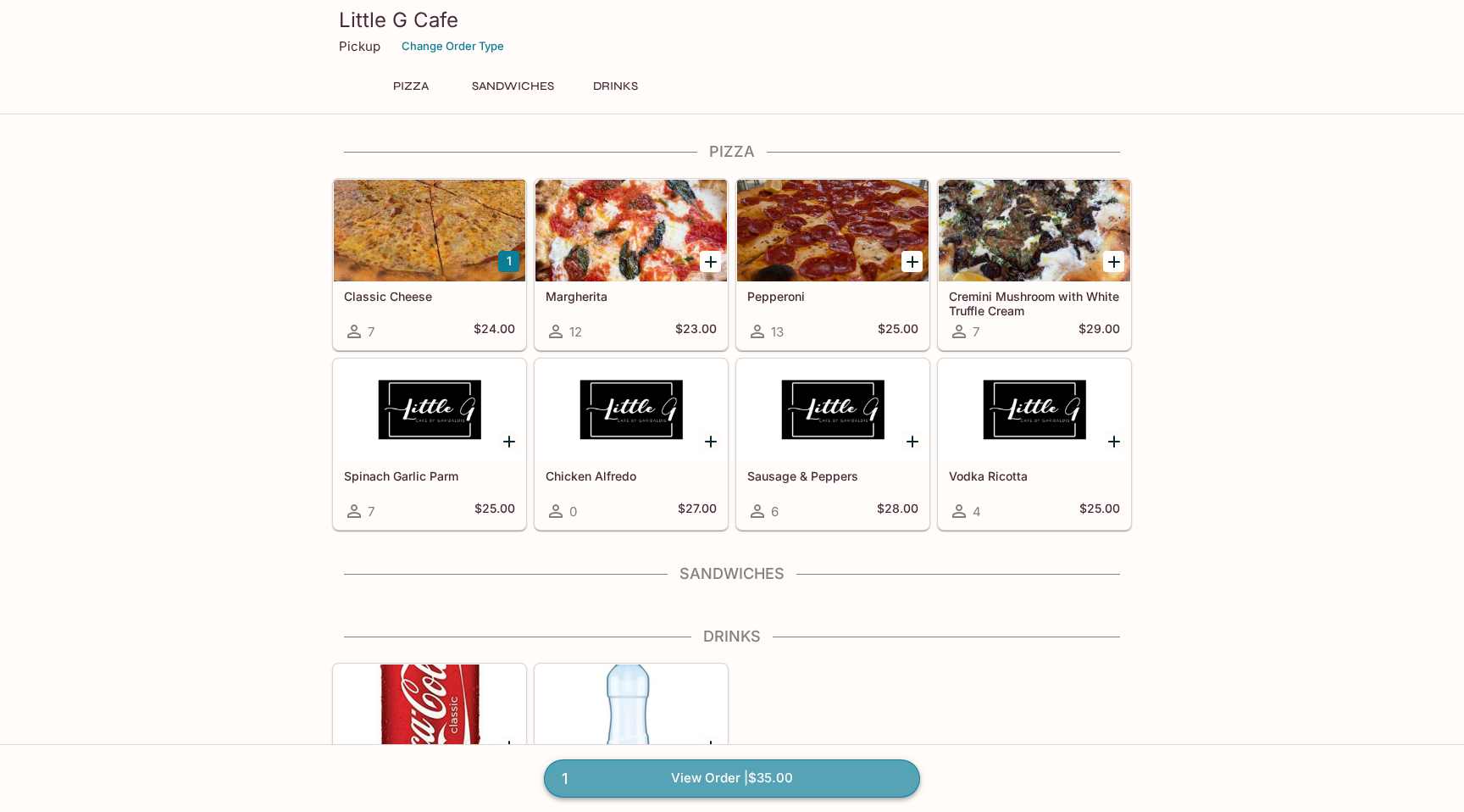
click at [757, 774] on link "1 View Order | $35.00" at bounding box center [732, 777] width 376 height 37
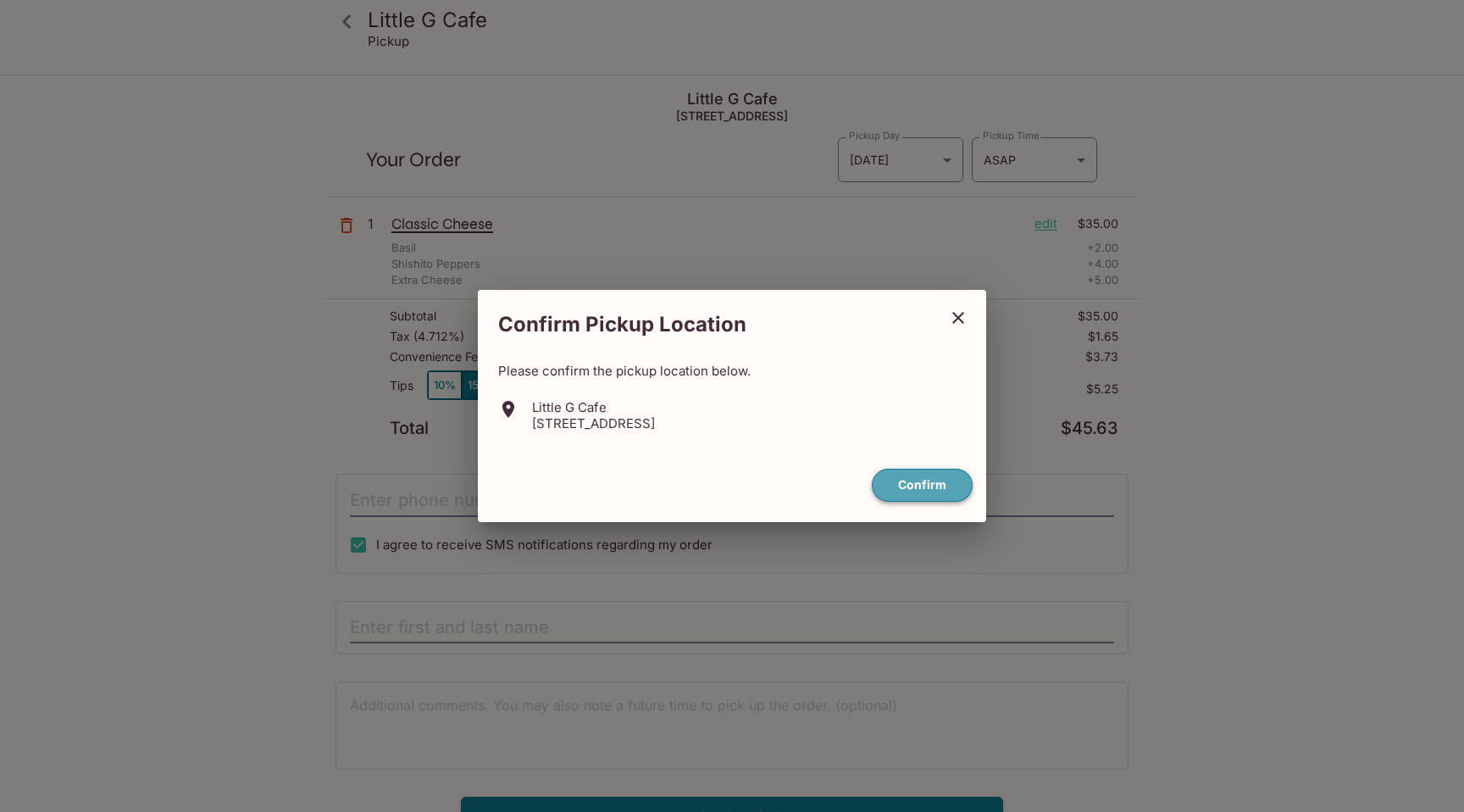
click at [920, 485] on button "Confirm" at bounding box center [922, 485] width 101 height 33
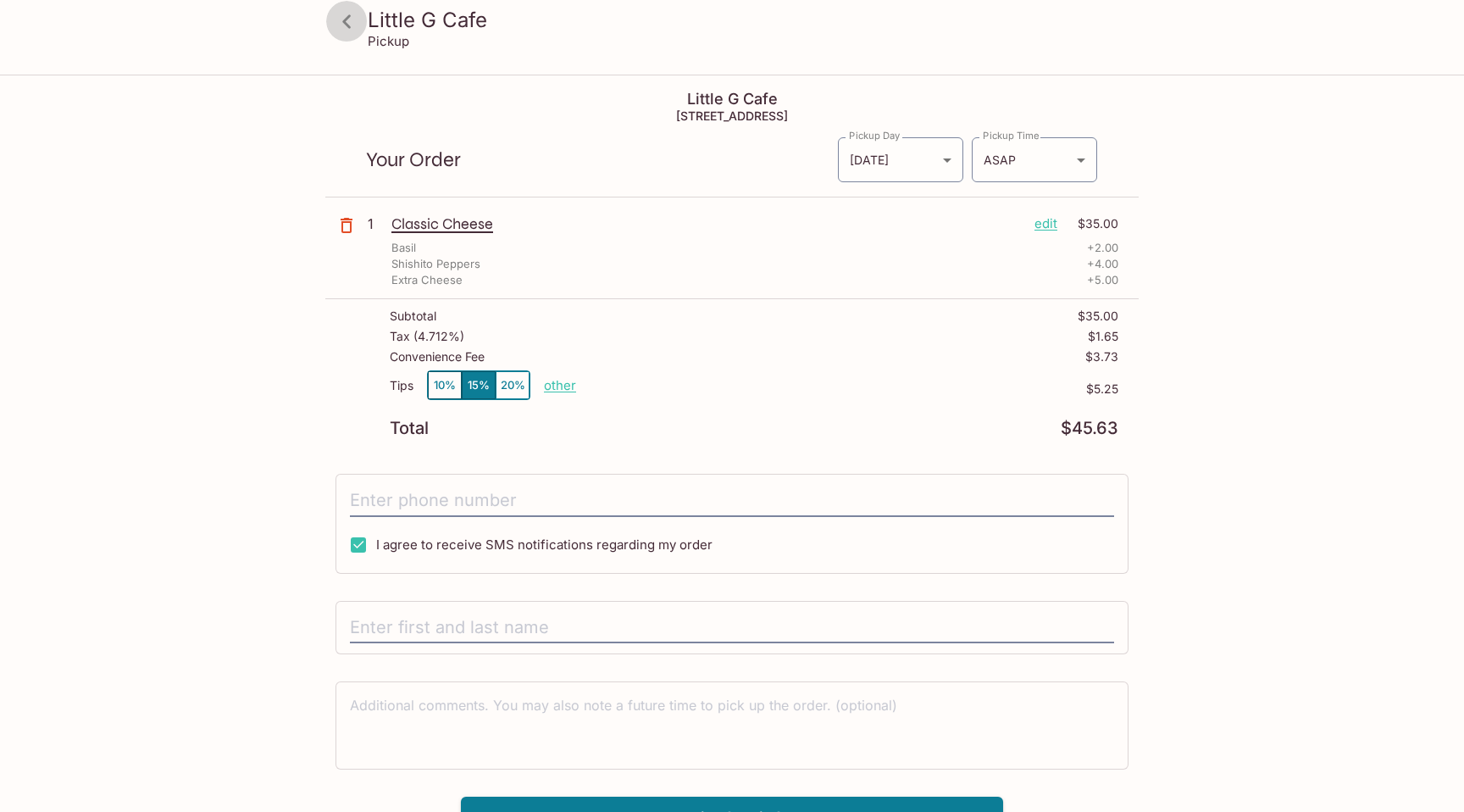
click at [350, 20] on icon at bounding box center [347, 22] width 30 height 30
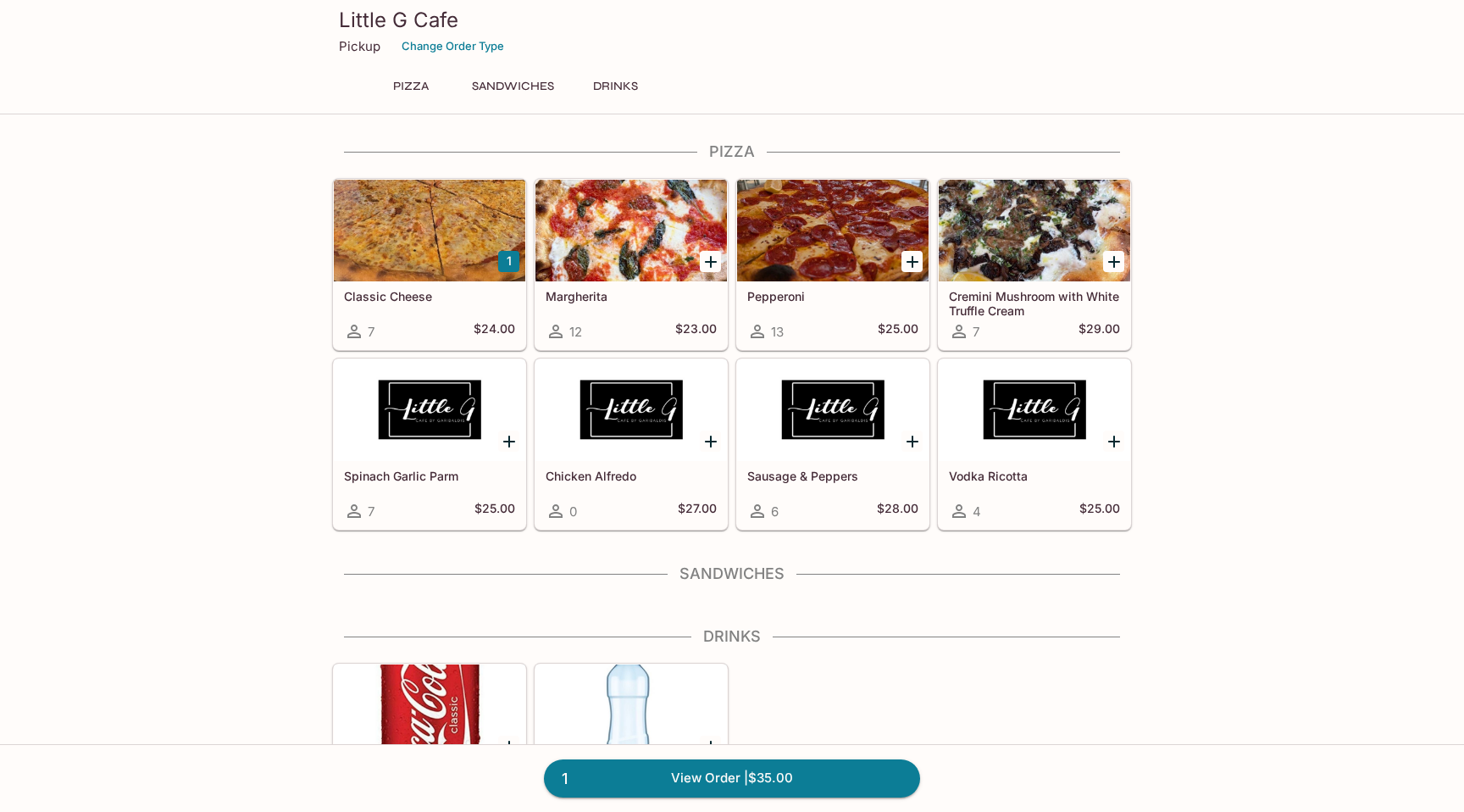
click at [430, 60] on div "Little G Cafe Pickup Change Order Type" at bounding box center [731, 34] width 813 height 68
click at [440, 46] on button "Change Order Type" at bounding box center [453, 46] width 118 height 26
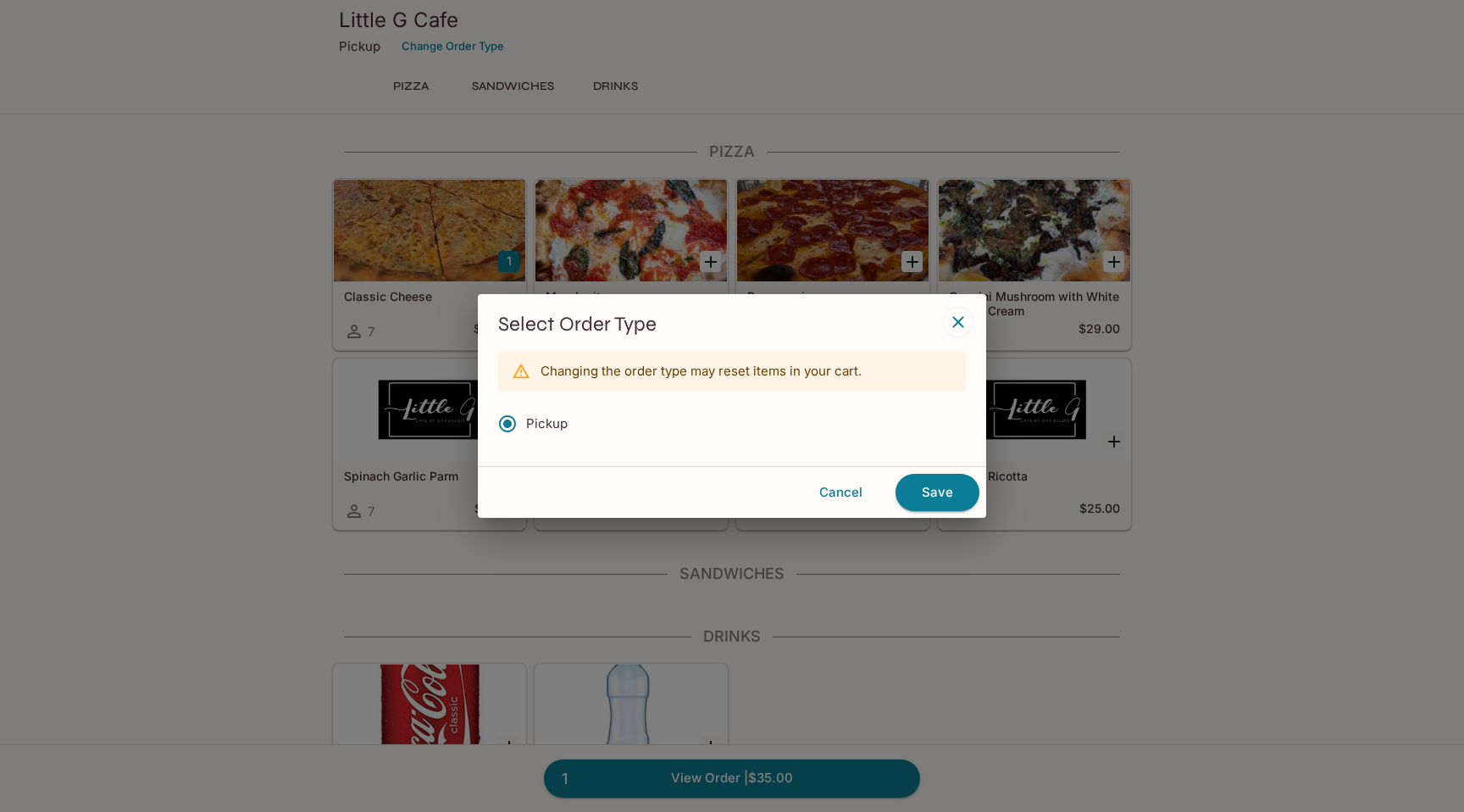
click at [493, 429] on input "Pickup" at bounding box center [508, 424] width 36 height 36
click at [945, 325] on button "button" at bounding box center [958, 322] width 29 height 29
